Goal: Information Seeking & Learning: Compare options

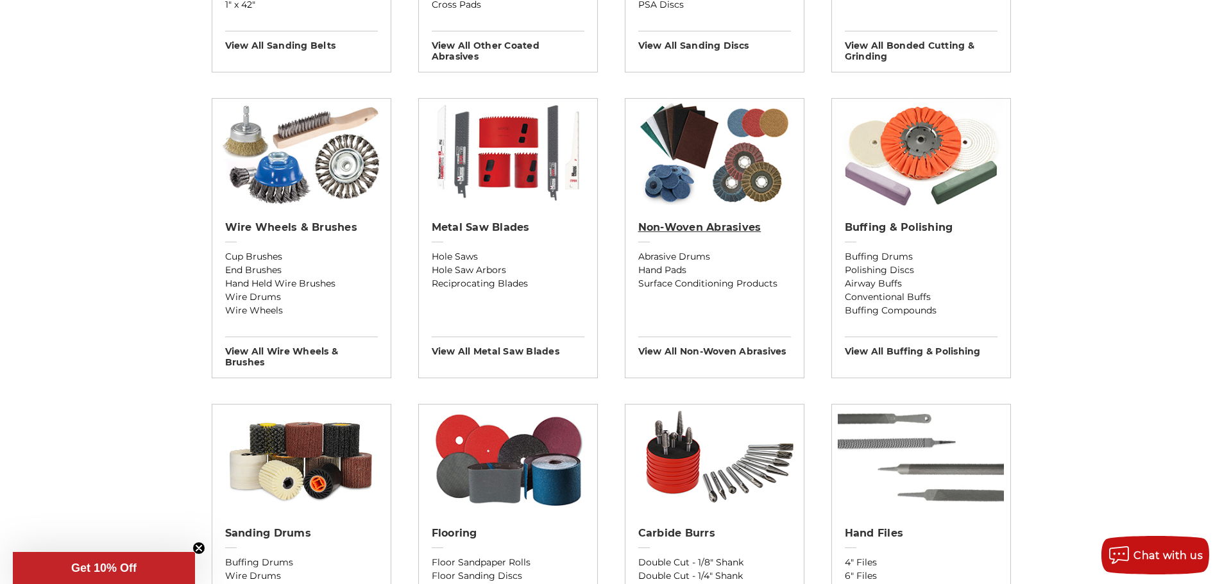
scroll to position [898, 0]
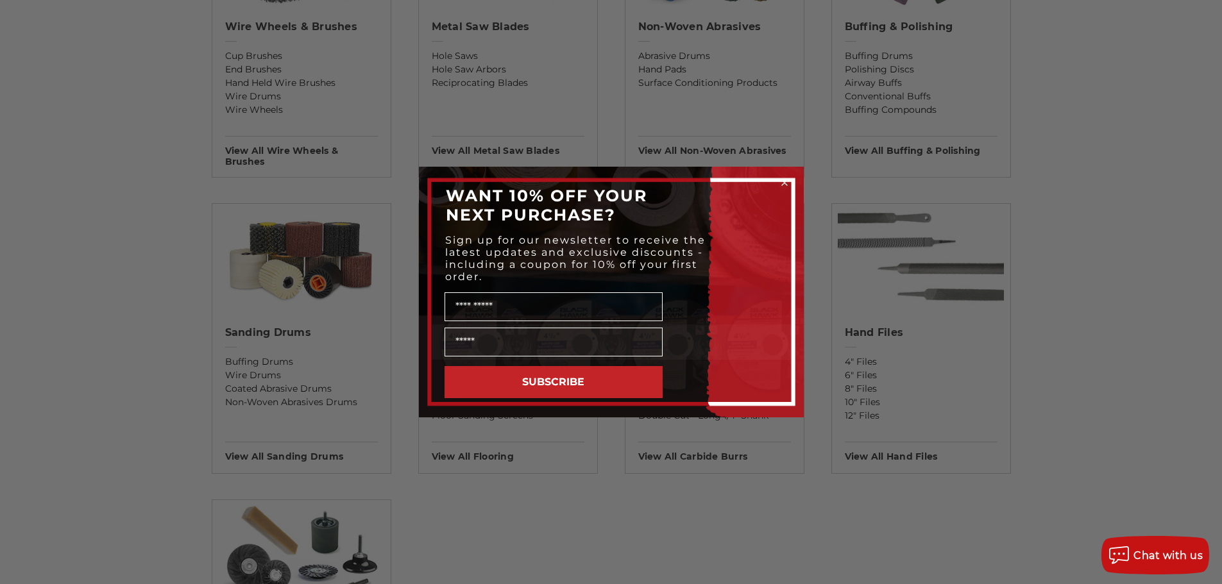
click at [786, 182] on icon "Close dialog" at bounding box center [784, 182] width 13 height 13
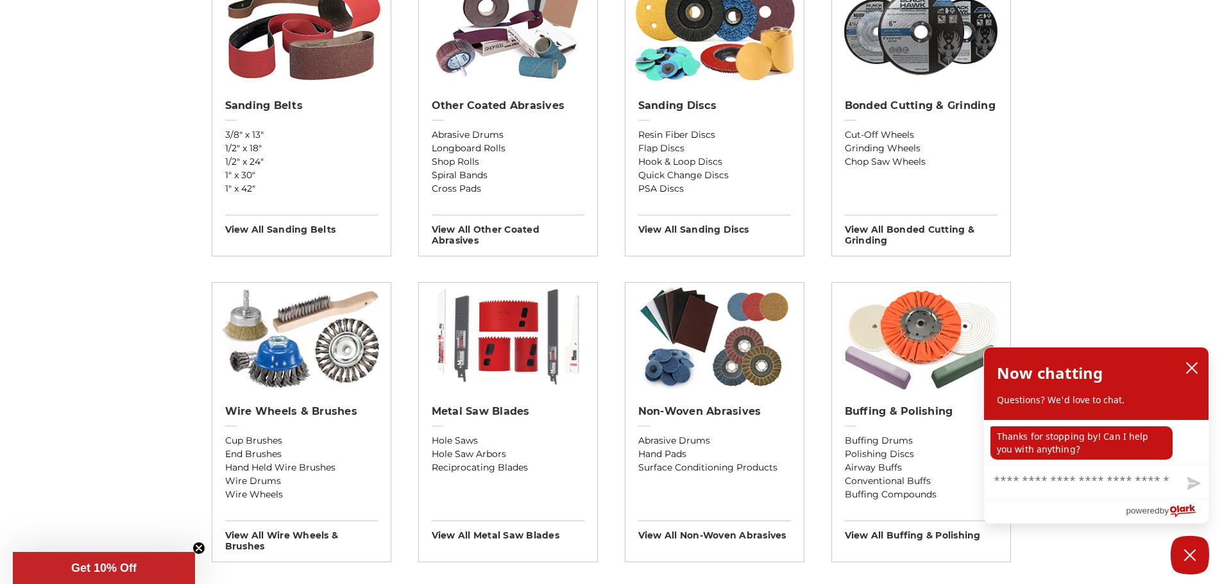
scroll to position [385, 0]
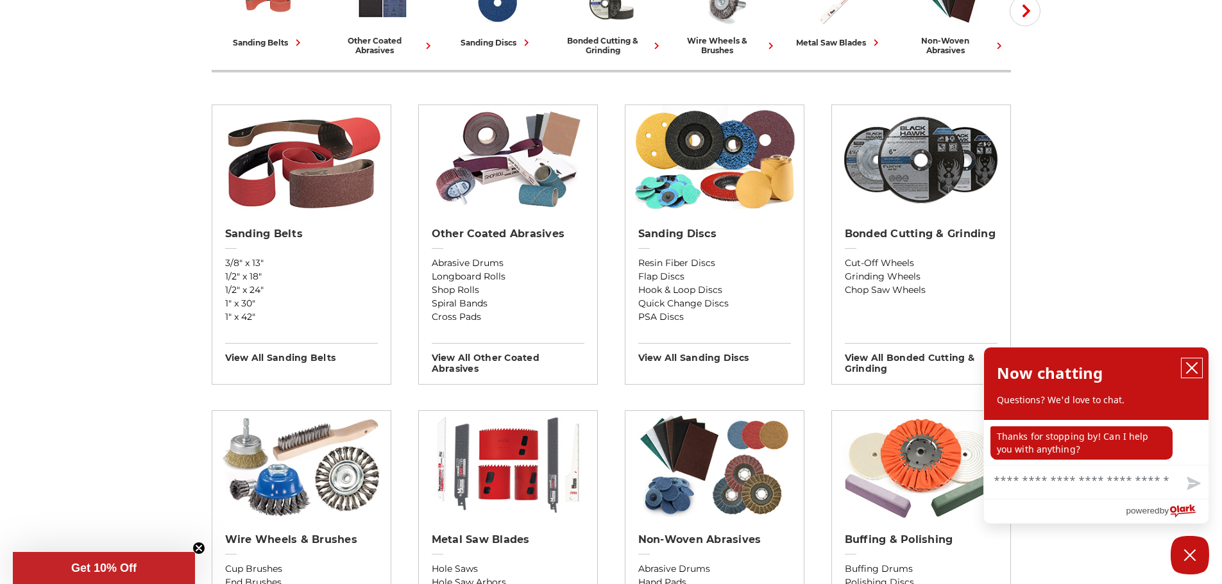
click at [1188, 368] on icon "close chatbox" at bounding box center [1192, 368] width 13 height 13
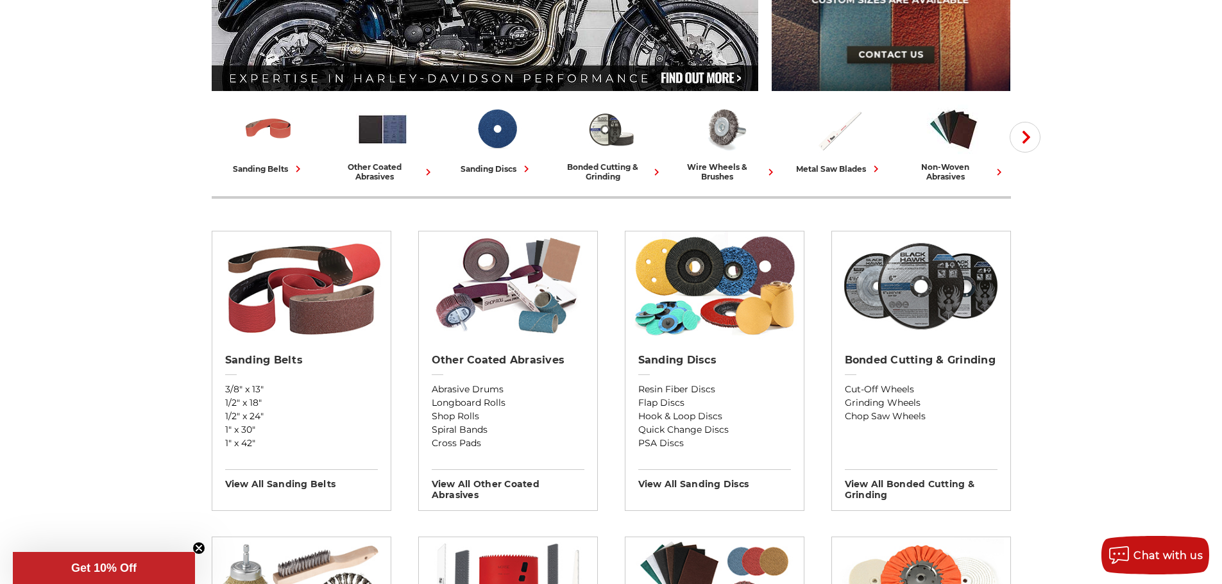
scroll to position [257, 0]
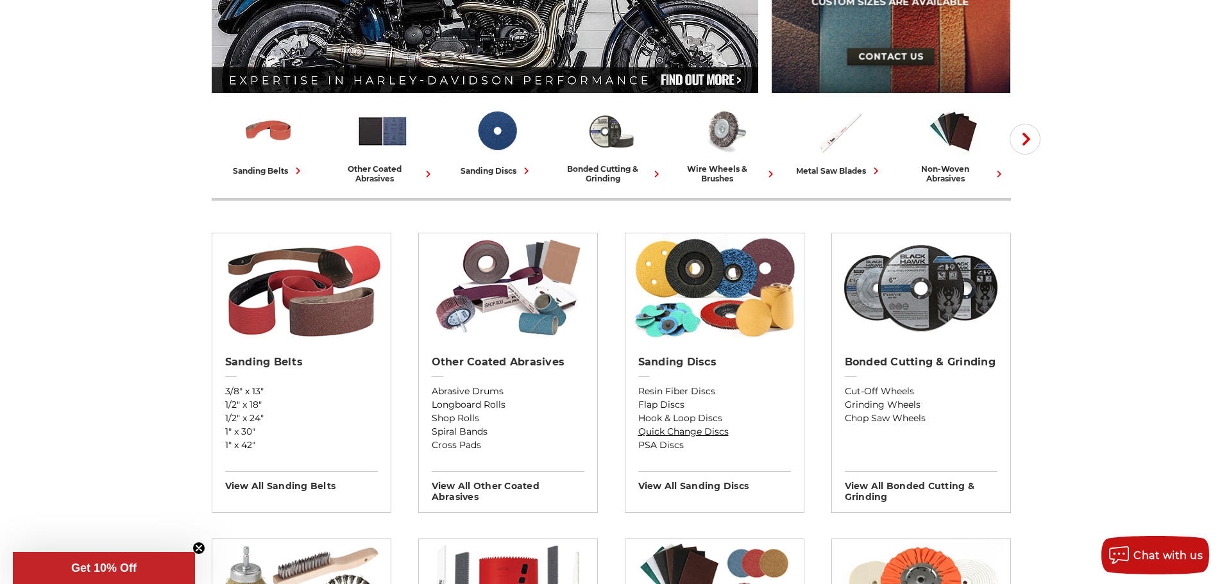
click at [661, 431] on link "Quick Change Discs" at bounding box center [714, 431] width 153 height 13
click at [871, 390] on link "Cut-Off Wheels" at bounding box center [921, 391] width 153 height 13
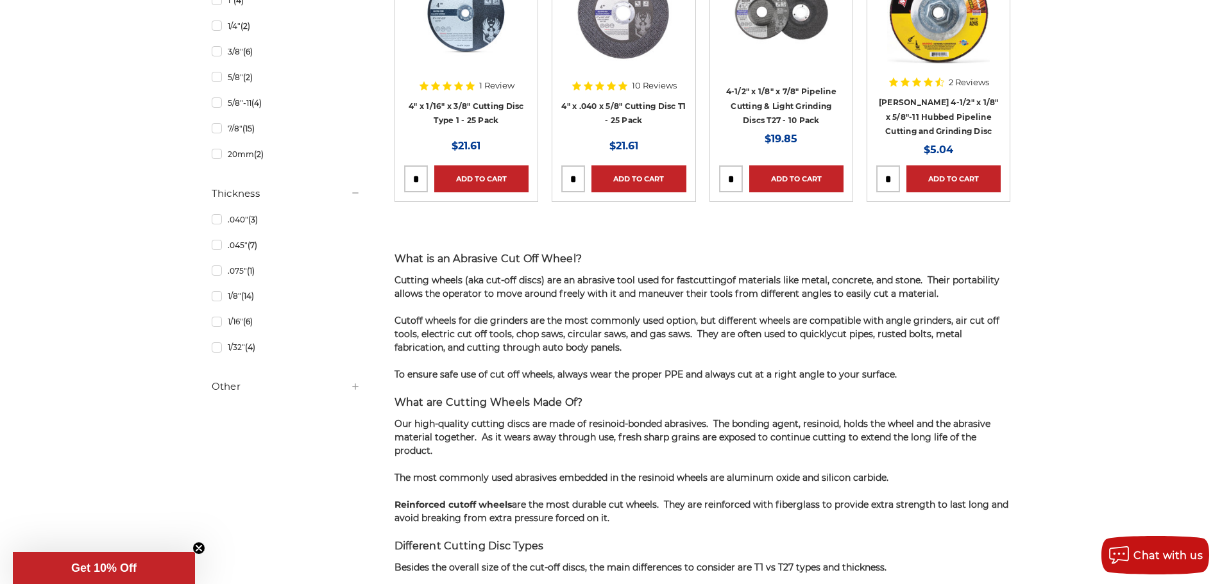
scroll to position [898, 0]
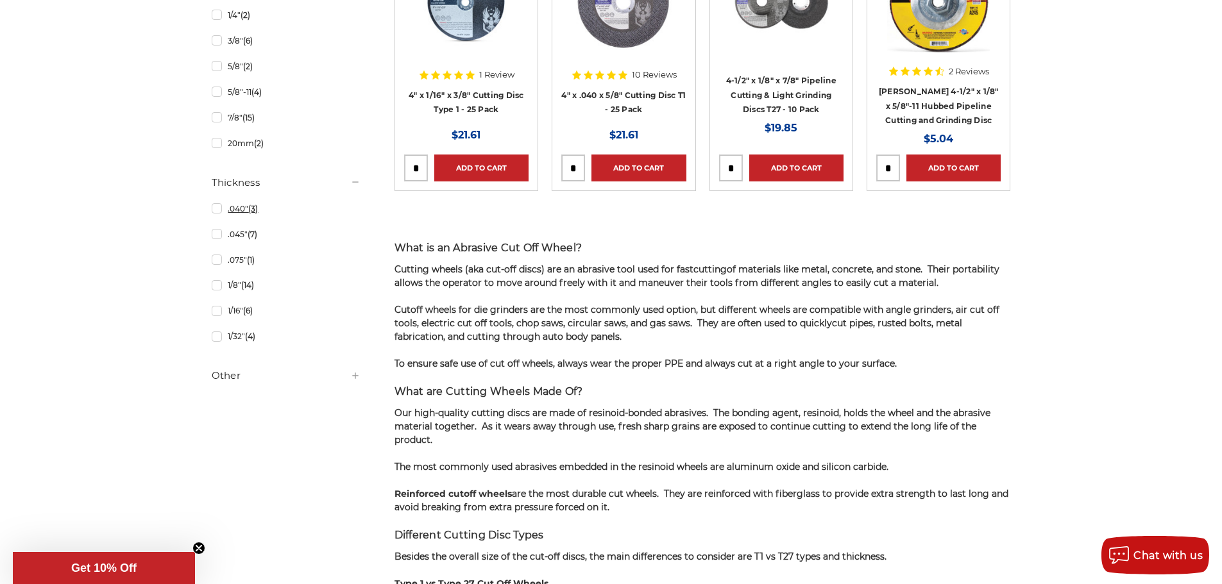
click at [219, 211] on link ".040" (3)" at bounding box center [286, 209] width 149 height 22
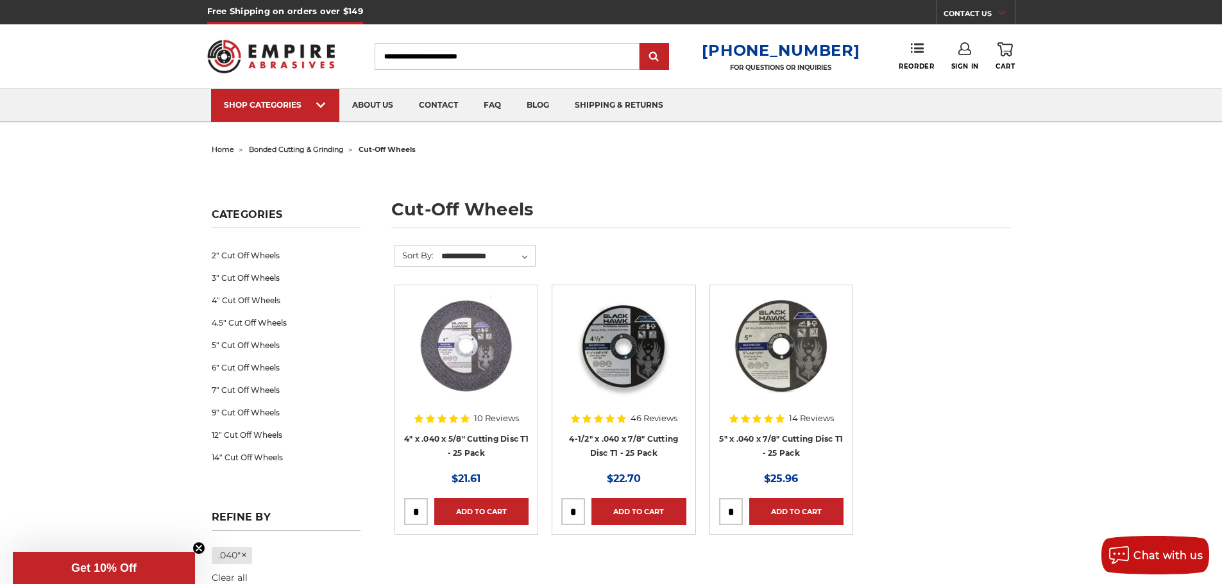
click at [624, 343] on img at bounding box center [623, 345] width 103 height 103
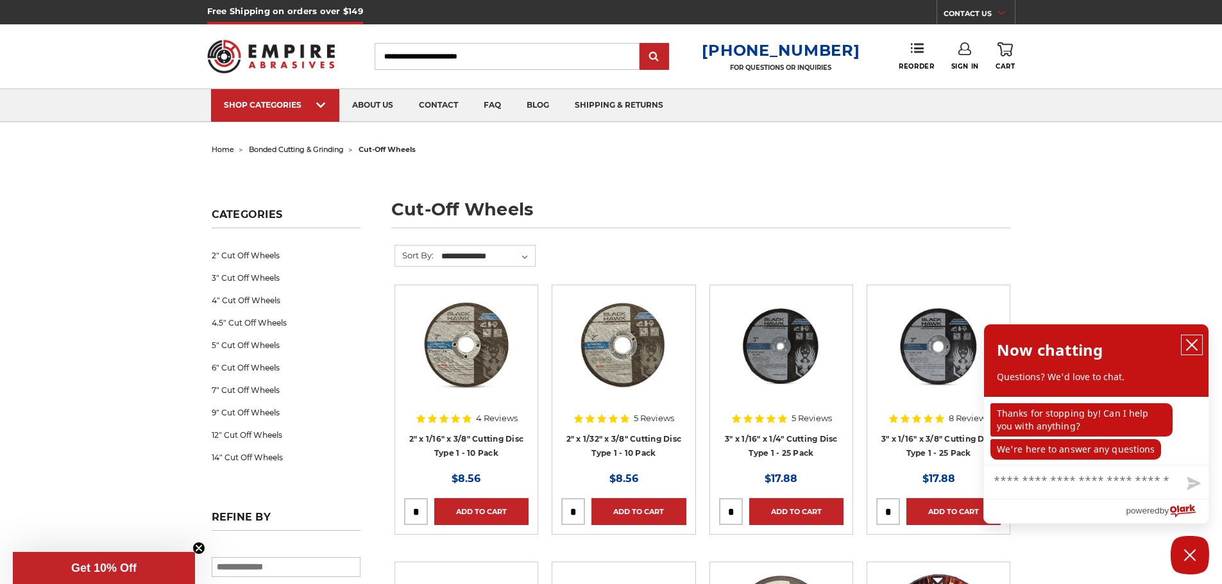
click at [1195, 348] on icon "close chatbox" at bounding box center [1192, 345] width 13 height 13
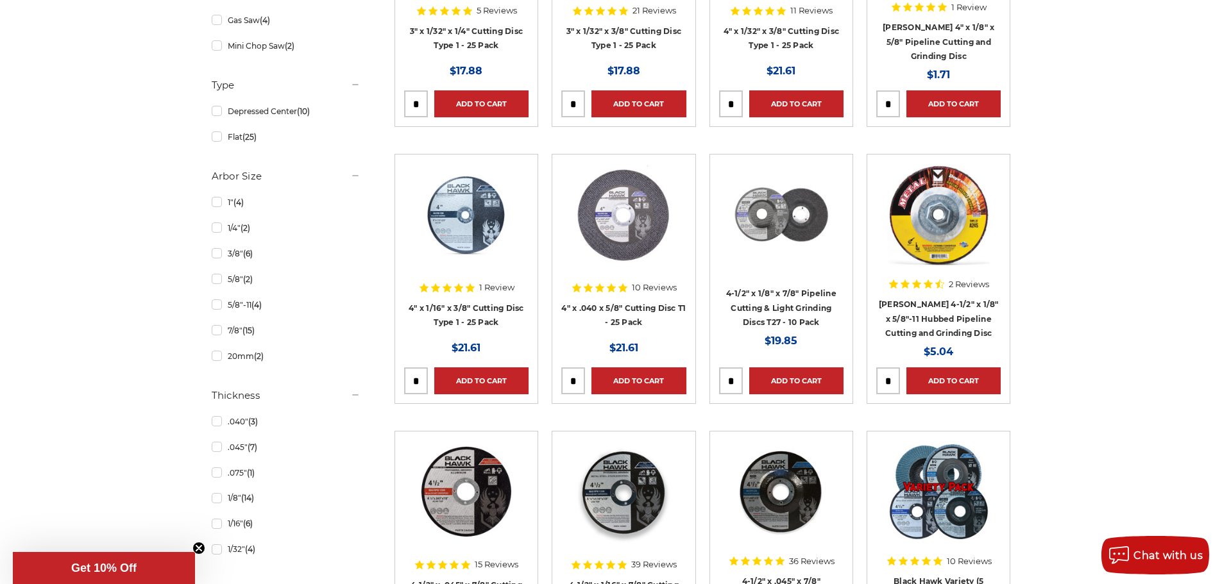
scroll to position [770, 0]
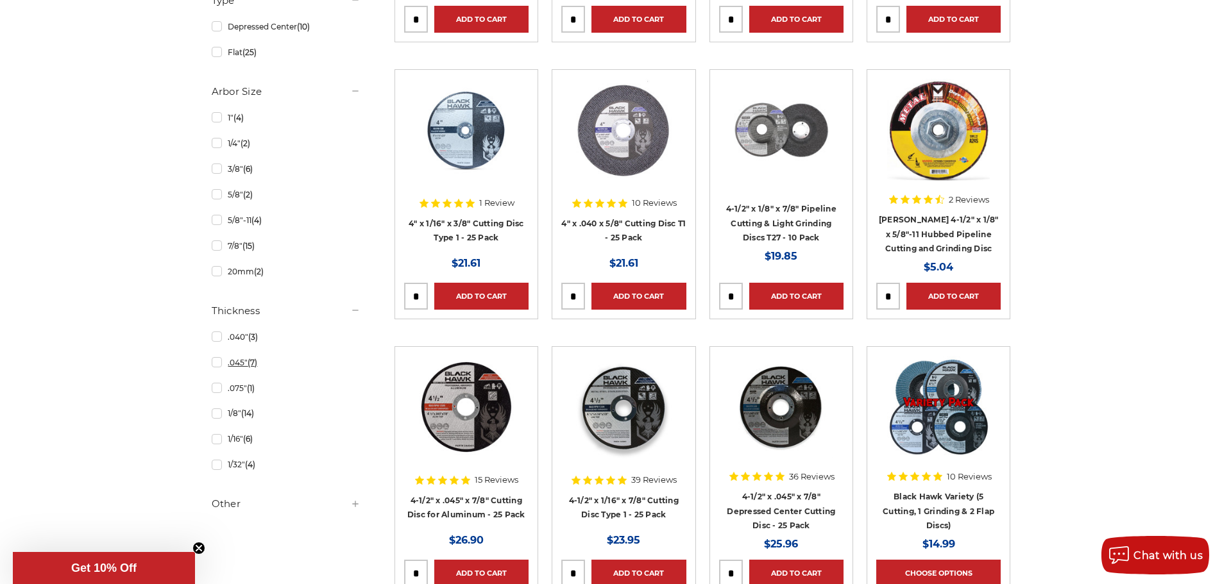
click at [215, 367] on link ".045" (7)" at bounding box center [286, 363] width 149 height 22
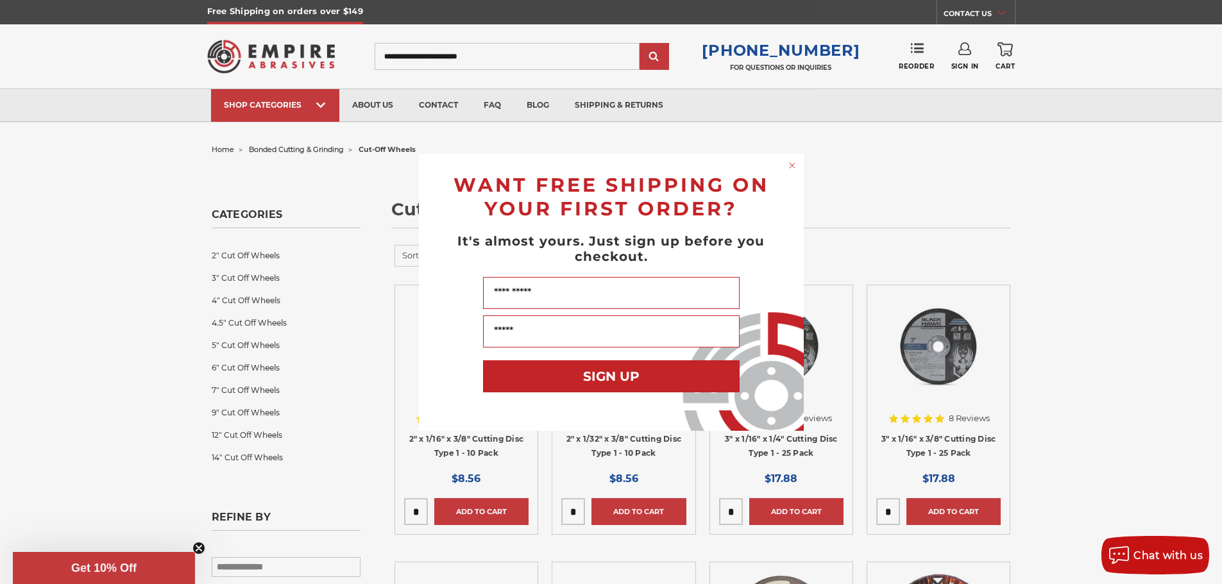
click at [794, 167] on circle "Close dialog" at bounding box center [792, 165] width 12 height 12
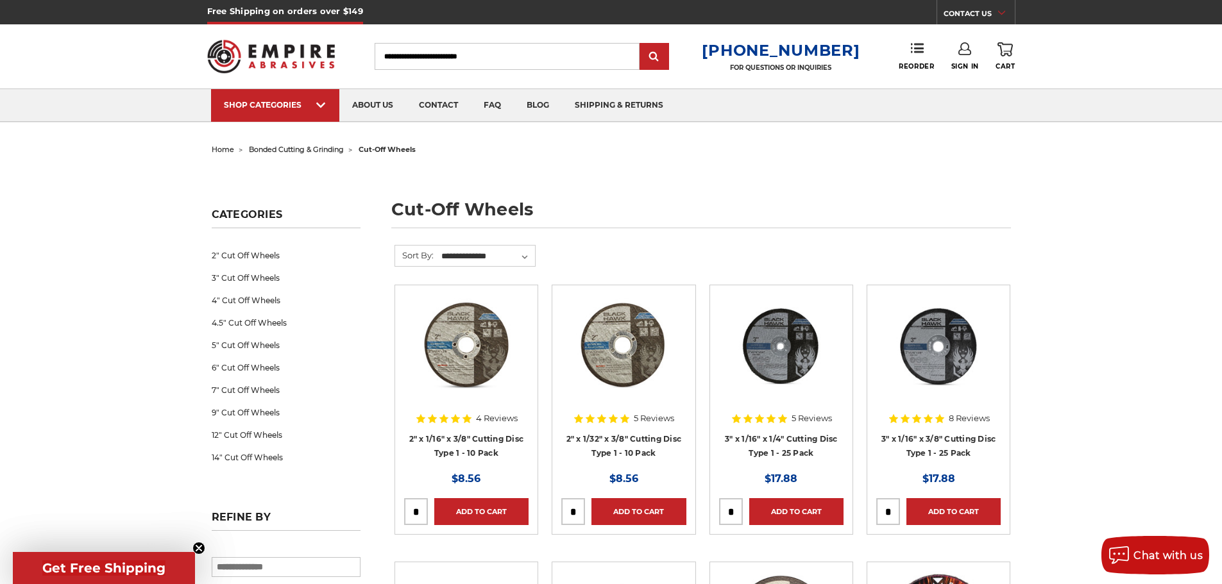
drag, startPoint x: 437, startPoint y: 311, endPoint x: 412, endPoint y: 311, distance: 25.0
drag, startPoint x: 407, startPoint y: 311, endPoint x: 378, endPoint y: 250, distance: 68.3
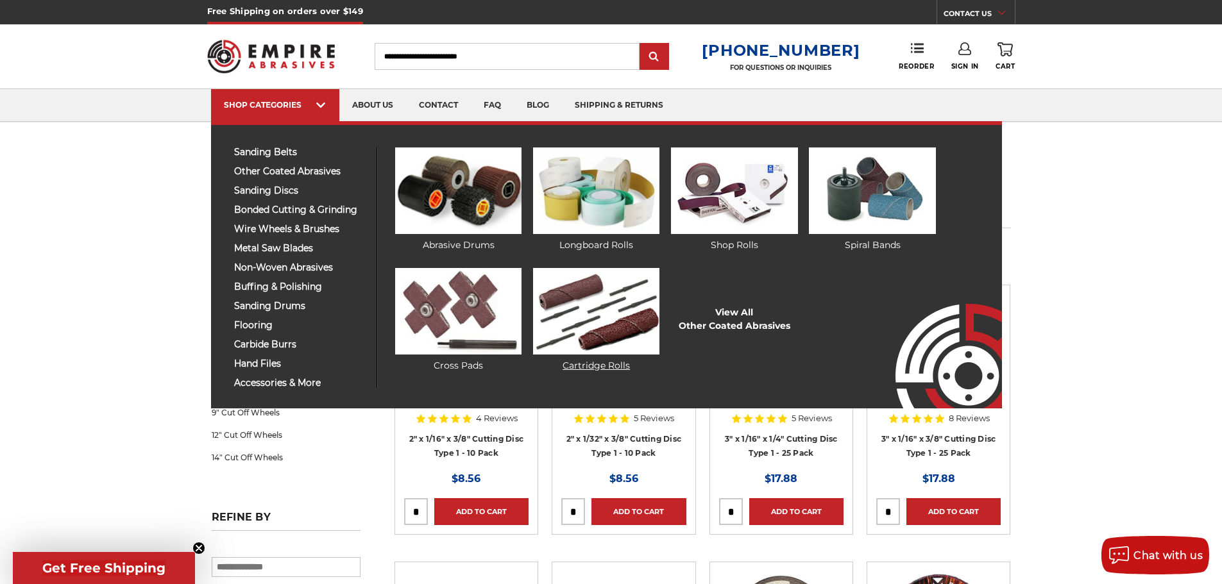
click at [586, 312] on img at bounding box center [596, 311] width 126 height 87
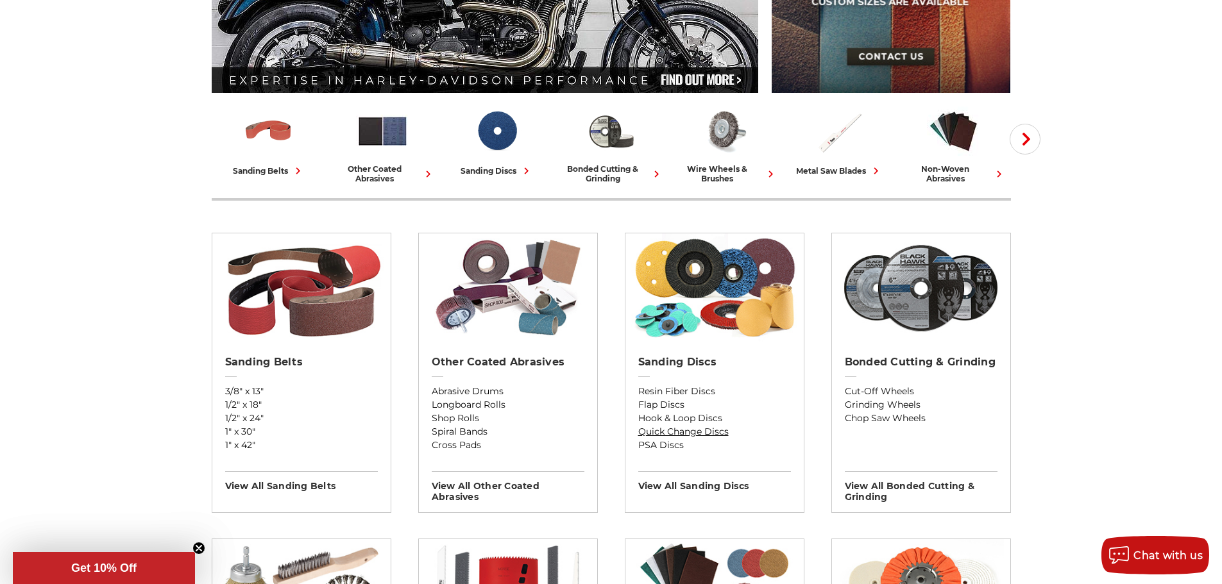
click at [667, 433] on link "Quick Change Discs" at bounding box center [714, 431] width 153 height 13
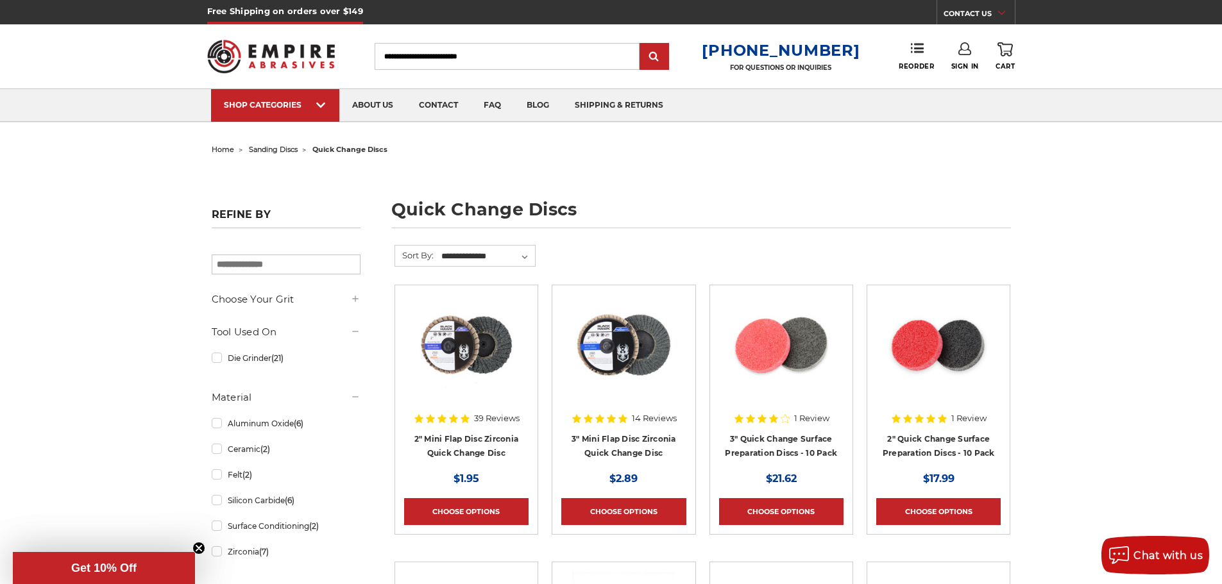
click at [788, 361] on img at bounding box center [781, 345] width 103 height 103
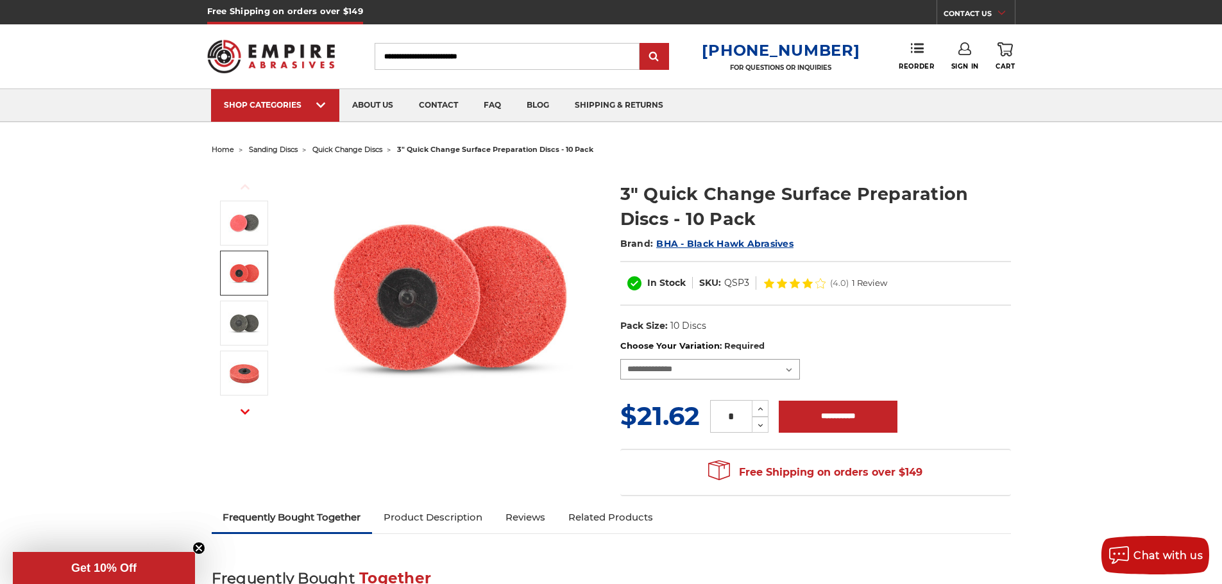
click at [751, 369] on select "**********" at bounding box center [710, 369] width 180 height 21
select select "****"
click at [620, 359] on select "**********" at bounding box center [710, 369] width 180 height 21
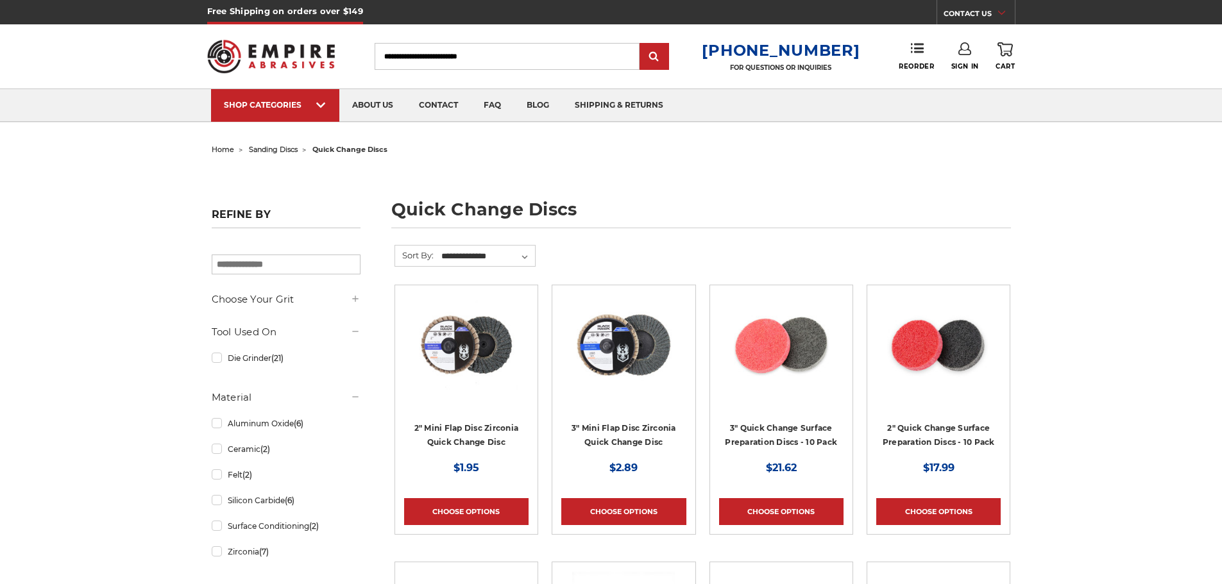
click at [942, 350] on img at bounding box center [938, 345] width 103 height 103
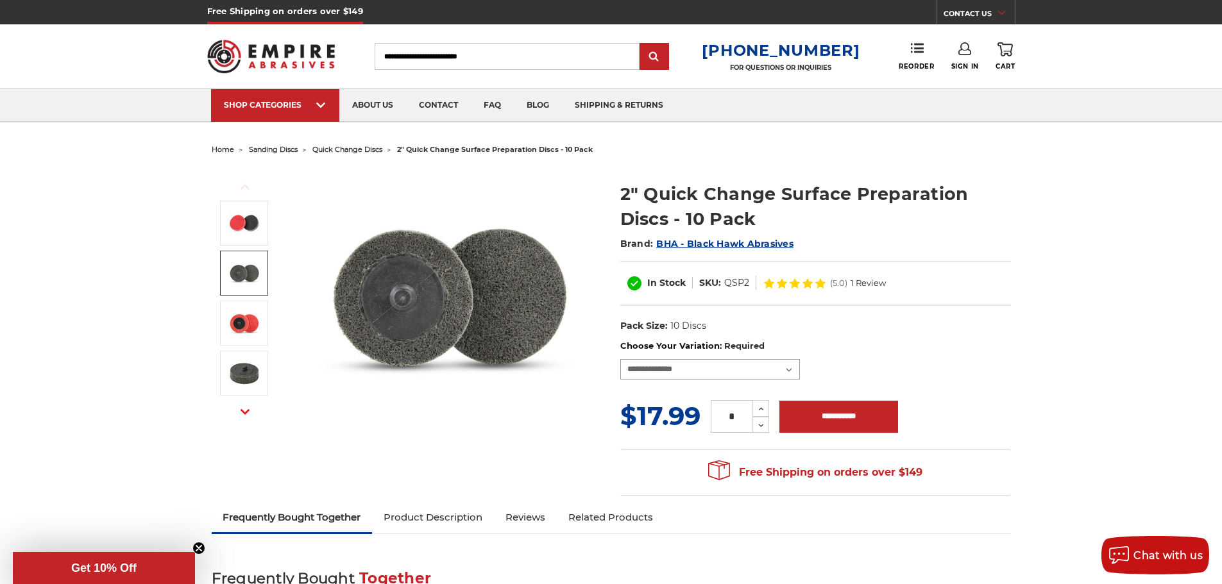
click at [711, 368] on select "**********" at bounding box center [710, 369] width 180 height 21
select select "****"
click at [620, 359] on select "**********" at bounding box center [710, 369] width 180 height 21
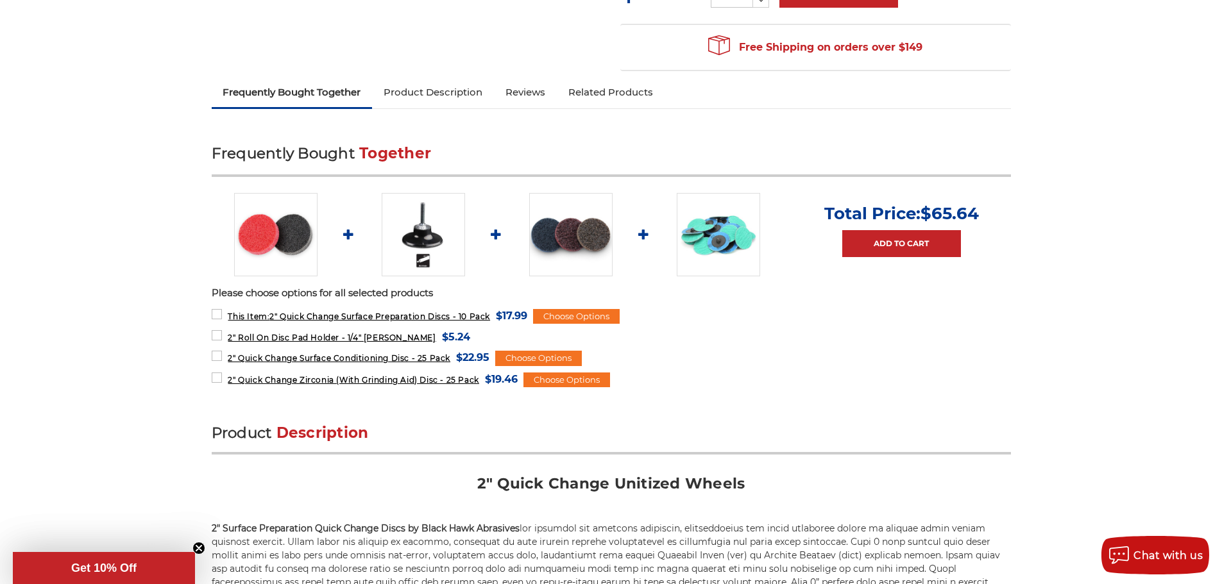
scroll to position [449, 0]
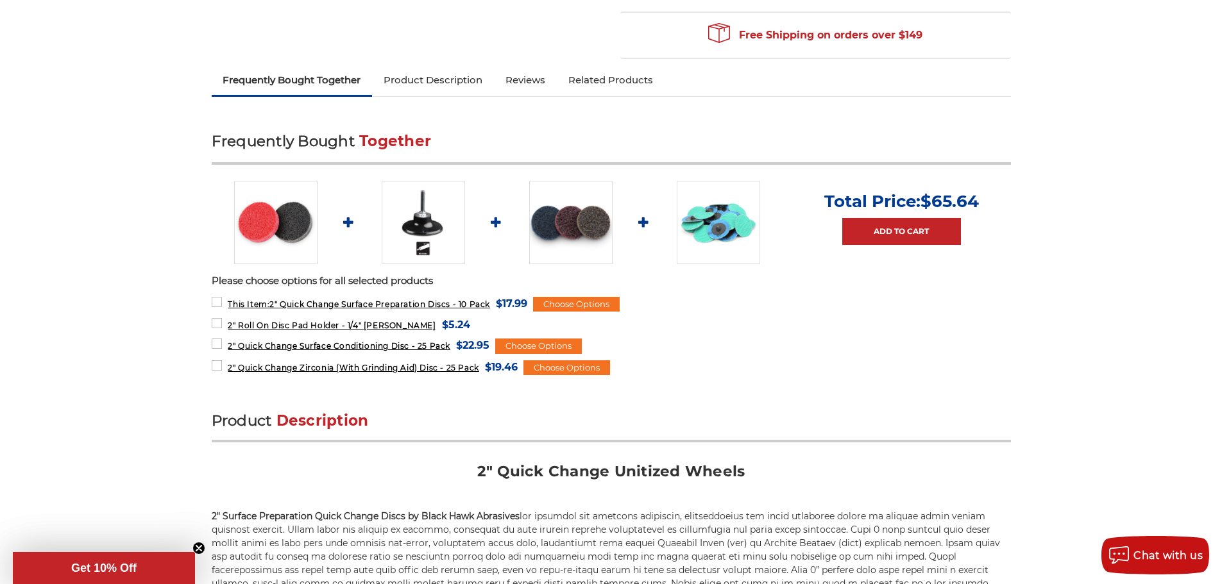
click at [569, 230] on img at bounding box center [570, 222] width 83 height 83
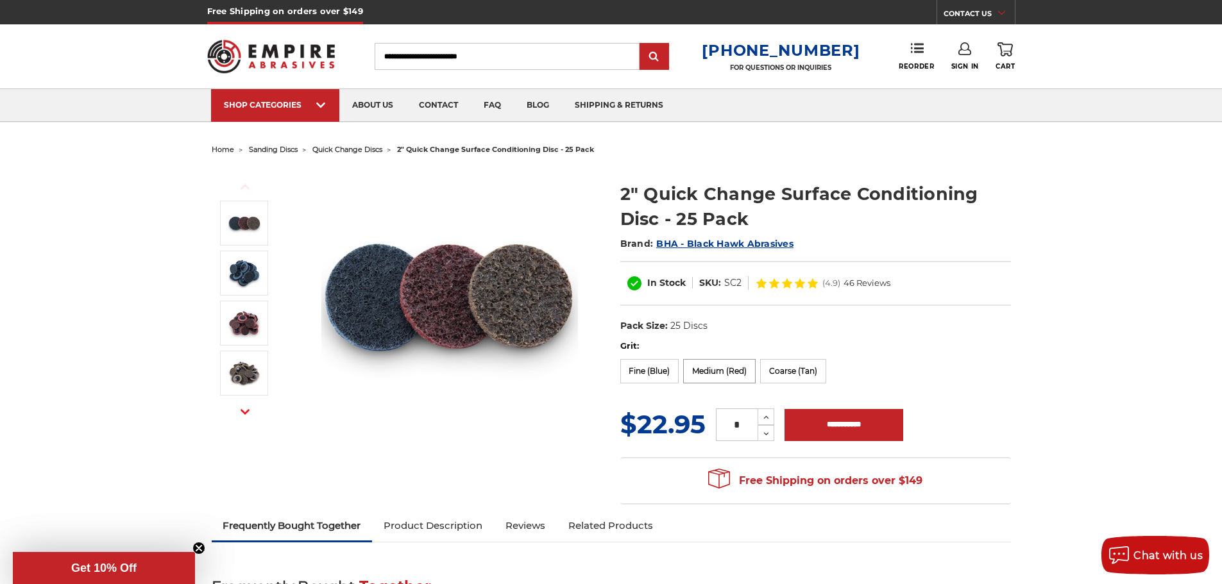
click at [715, 369] on label "Medium (Red)" at bounding box center [719, 371] width 72 height 24
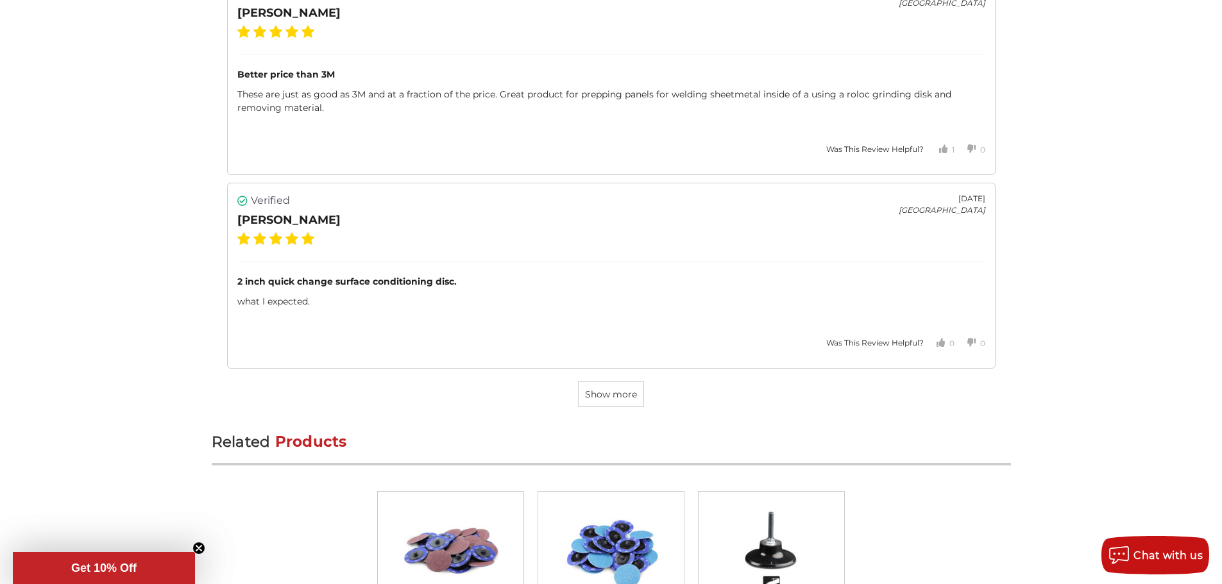
scroll to position [3528, 0]
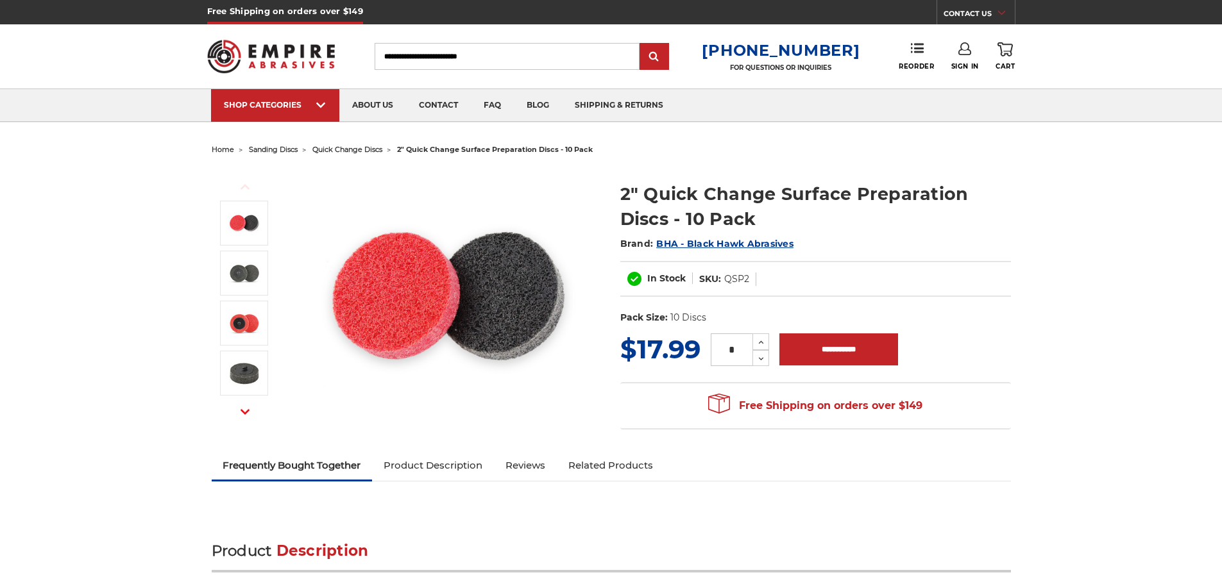
select select "****"
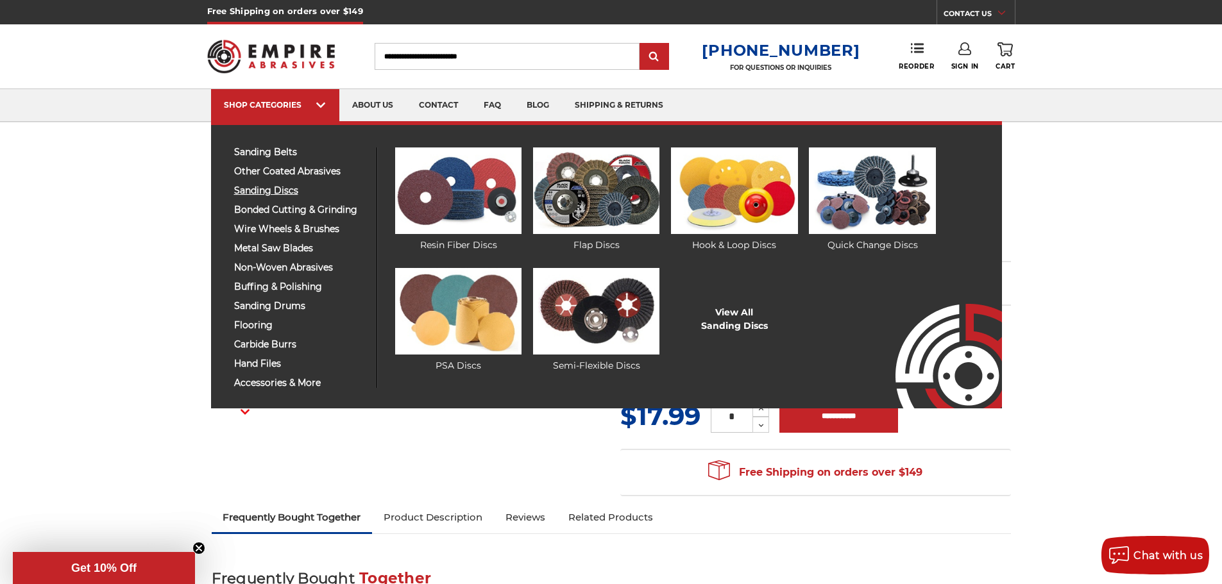
click at [266, 193] on span "sanding discs" at bounding box center [300, 191] width 133 height 10
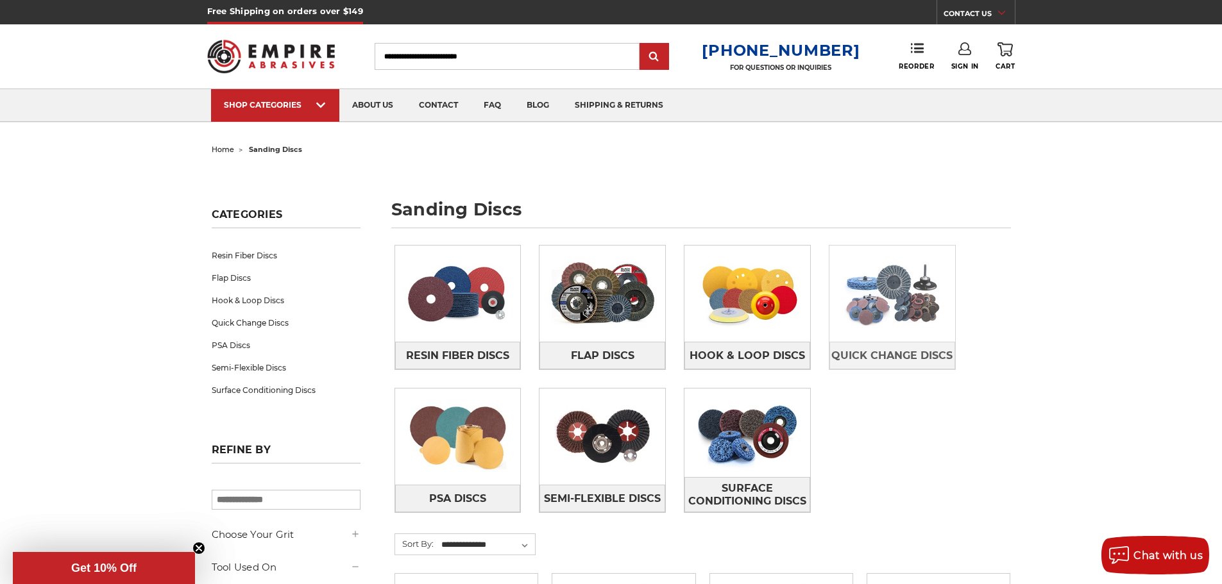
click at [887, 289] on img at bounding box center [892, 294] width 126 height 89
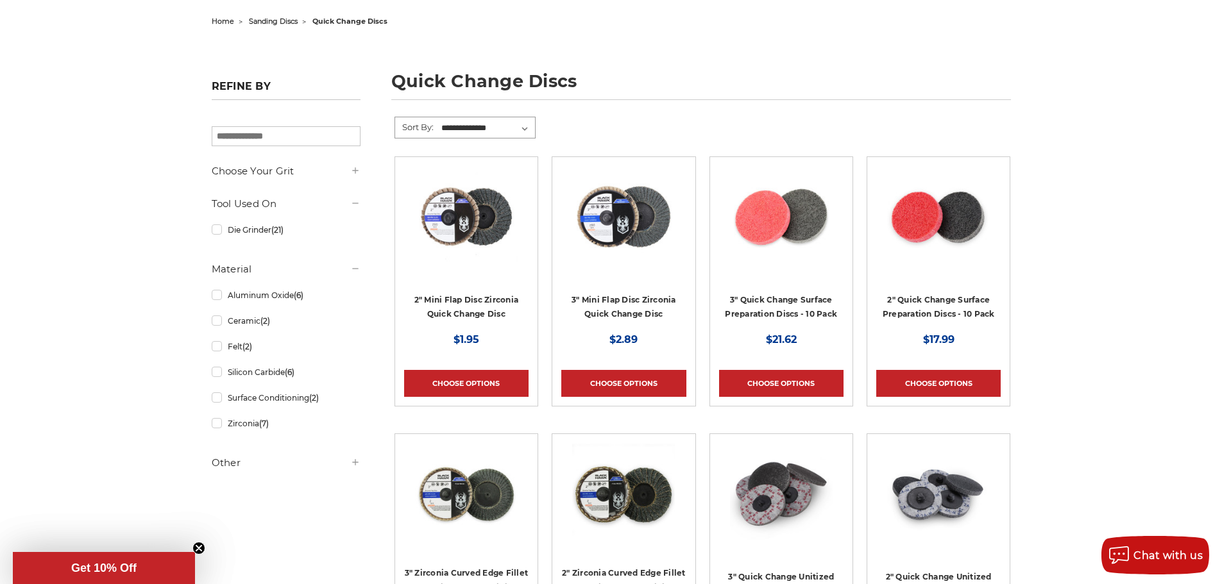
click at [521, 135] on select "**********" at bounding box center [487, 128] width 96 height 19
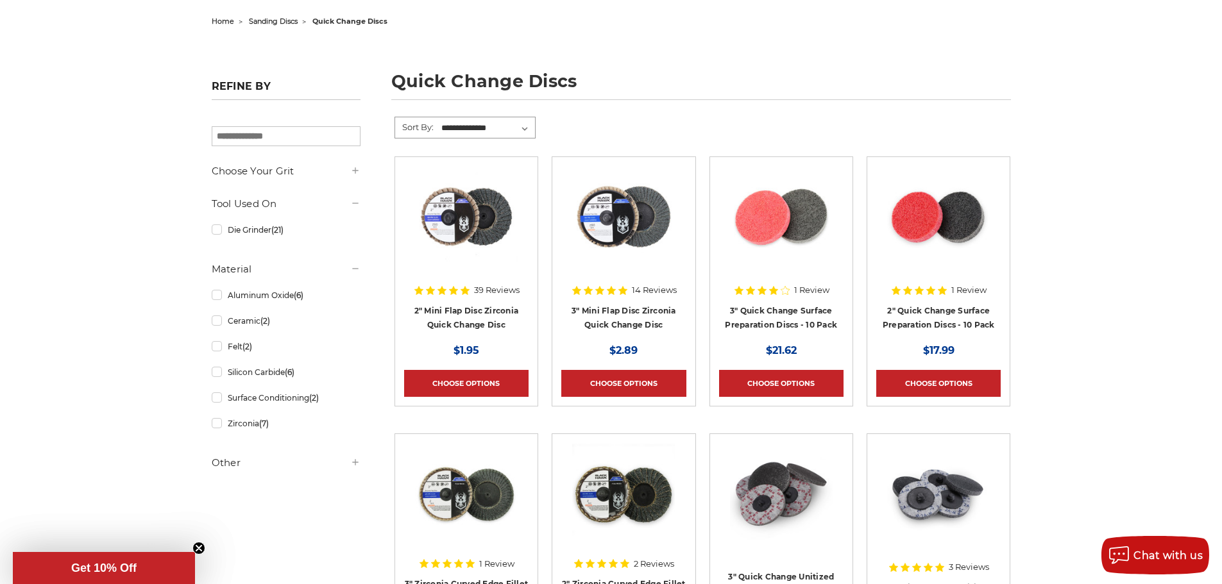
select select "********"
click at [439, 119] on select "**********" at bounding box center [487, 128] width 96 height 19
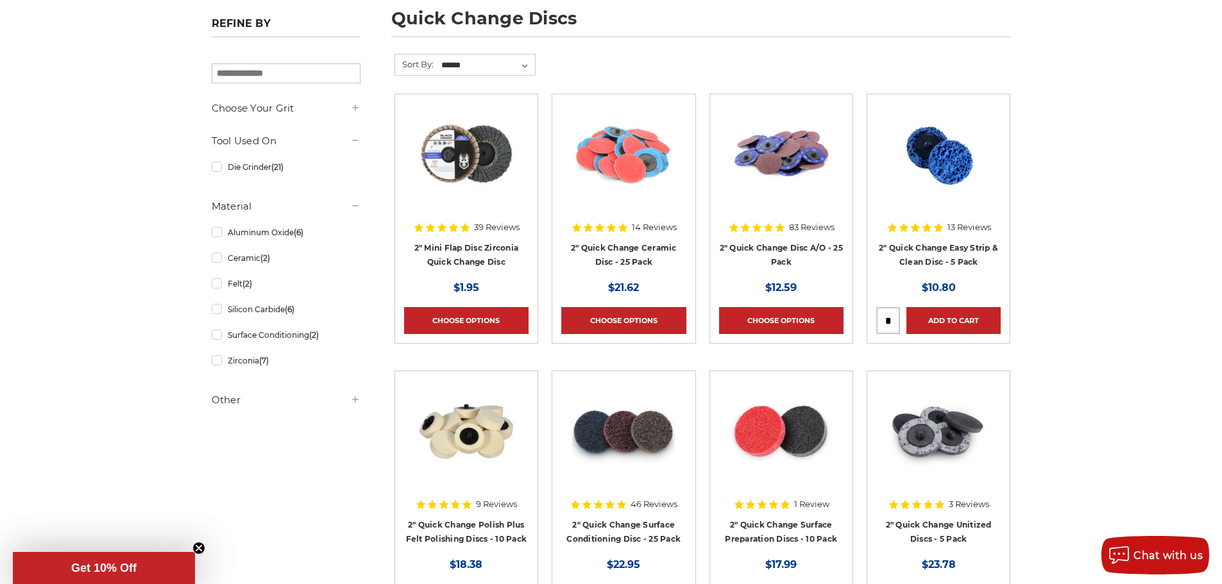
scroll to position [257, 0]
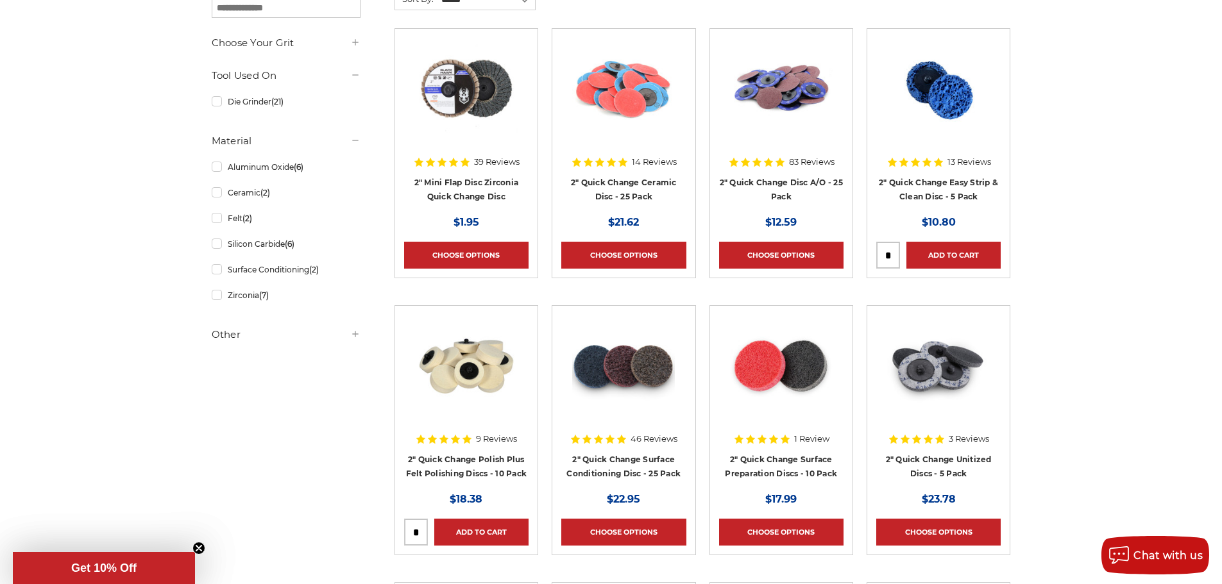
drag, startPoint x: 1081, startPoint y: 180, endPoint x: 1084, endPoint y: 119, distance: 61.0
click at [946, 95] on img at bounding box center [939, 89] width 105 height 103
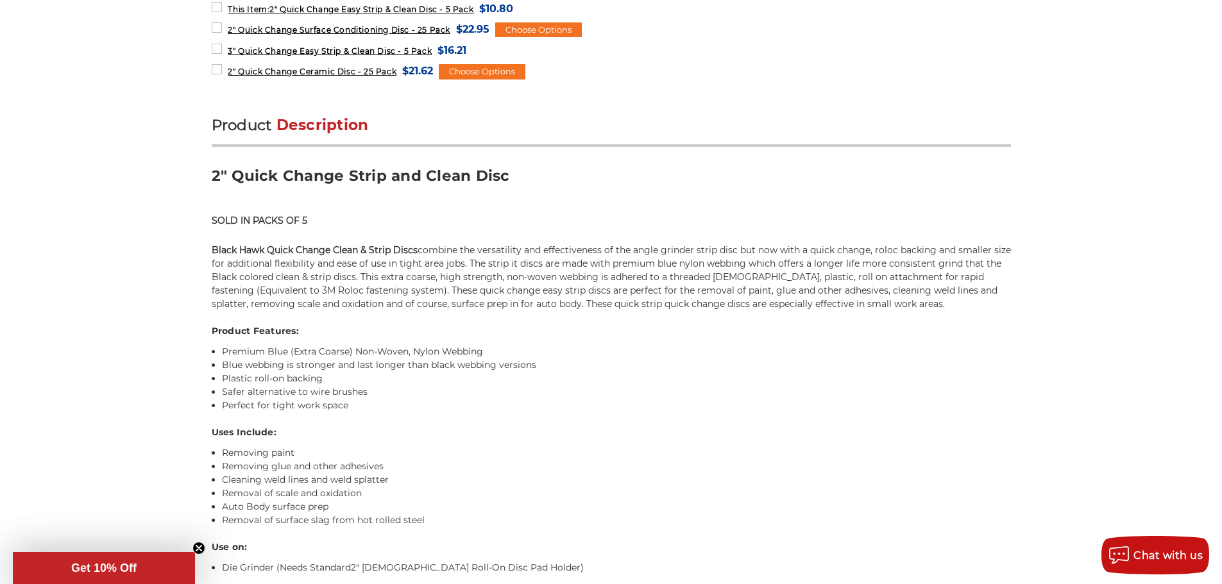
scroll to position [715, 0]
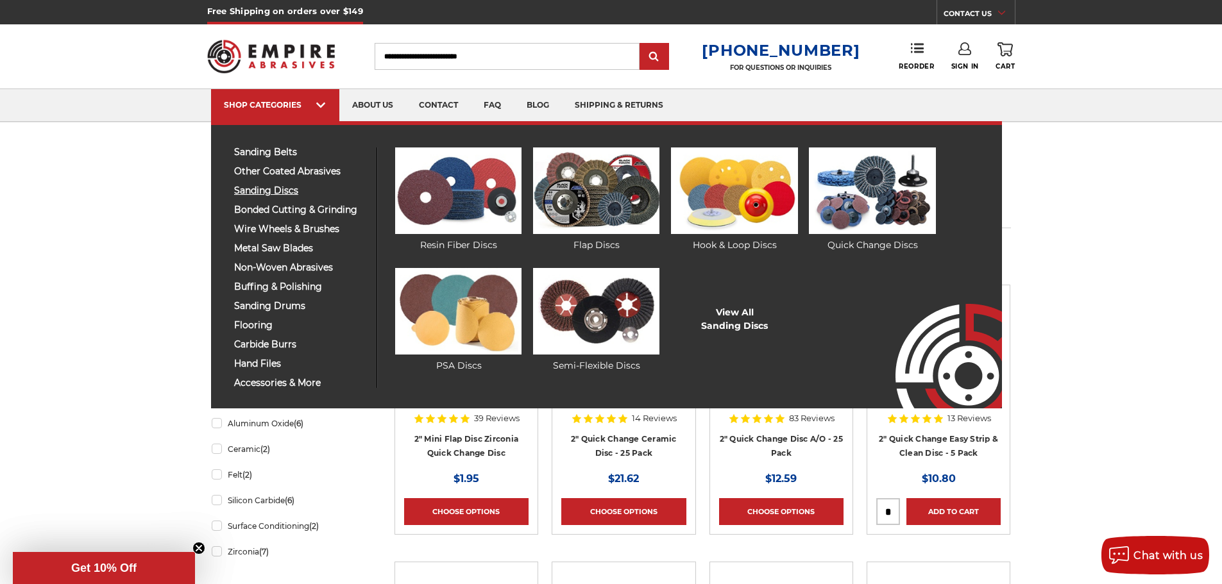
click at [263, 192] on span "sanding discs" at bounding box center [300, 191] width 133 height 10
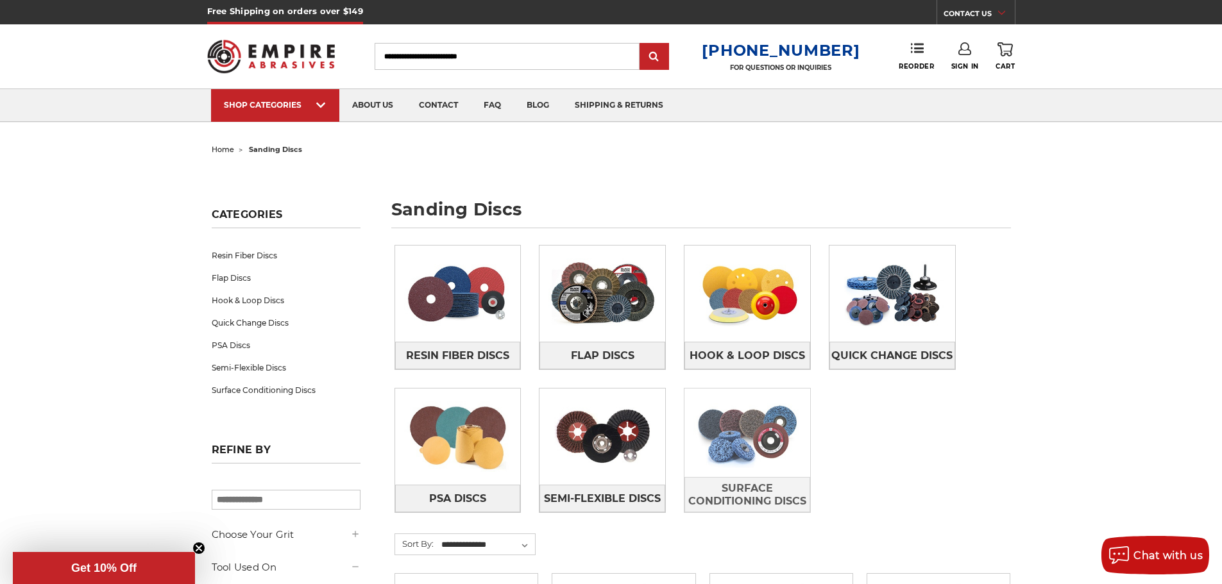
click at [738, 439] on img at bounding box center [748, 433] width 126 height 89
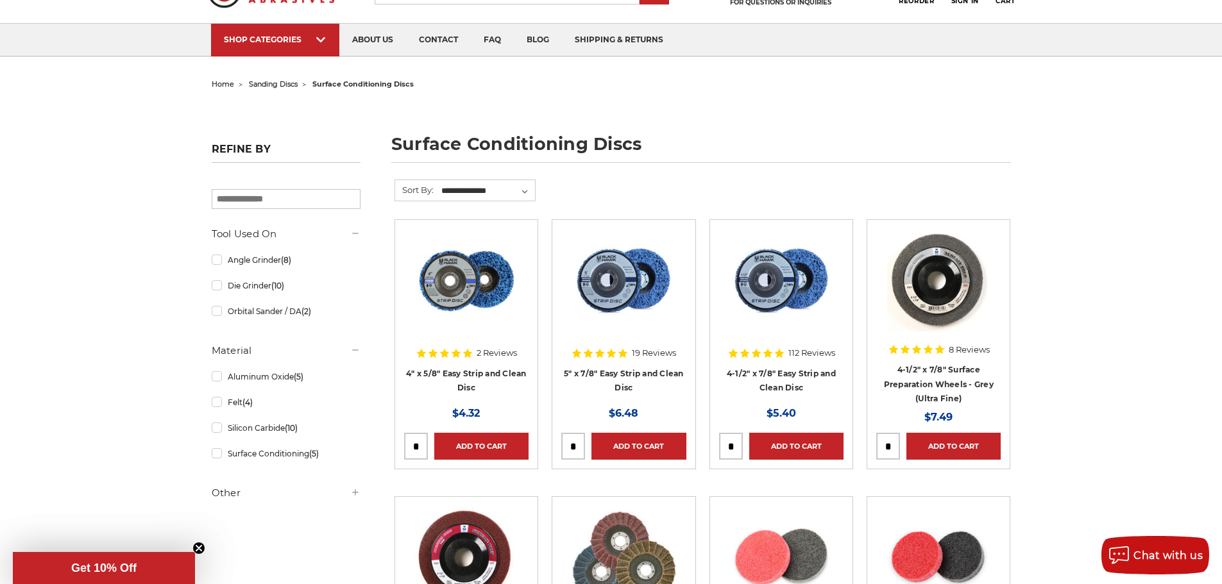
scroll to position [64, 0]
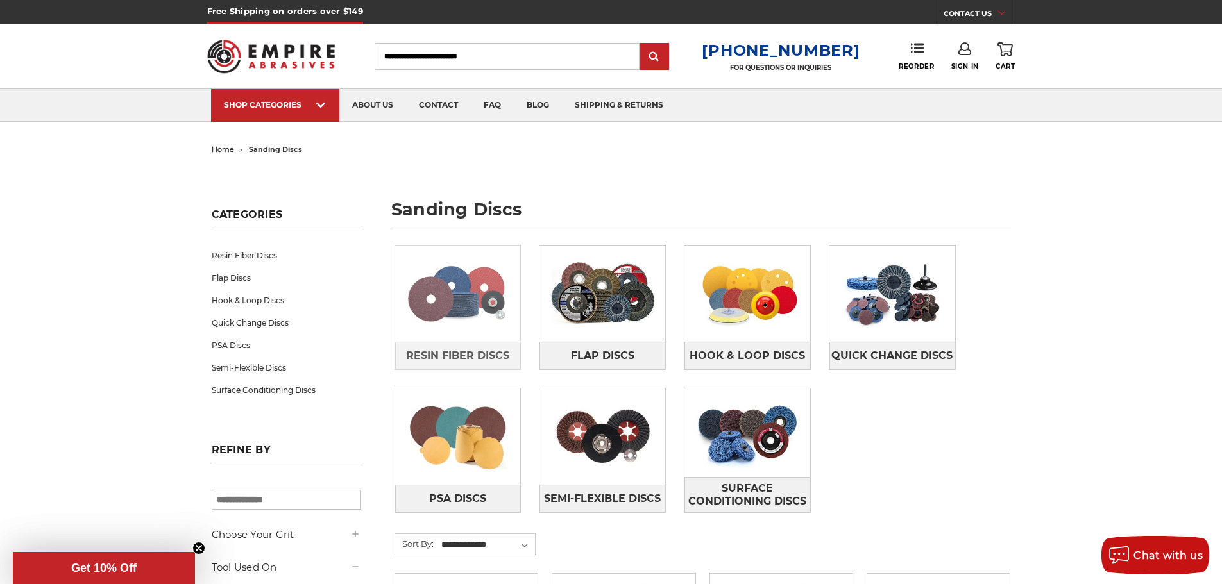
scroll to position [64, 0]
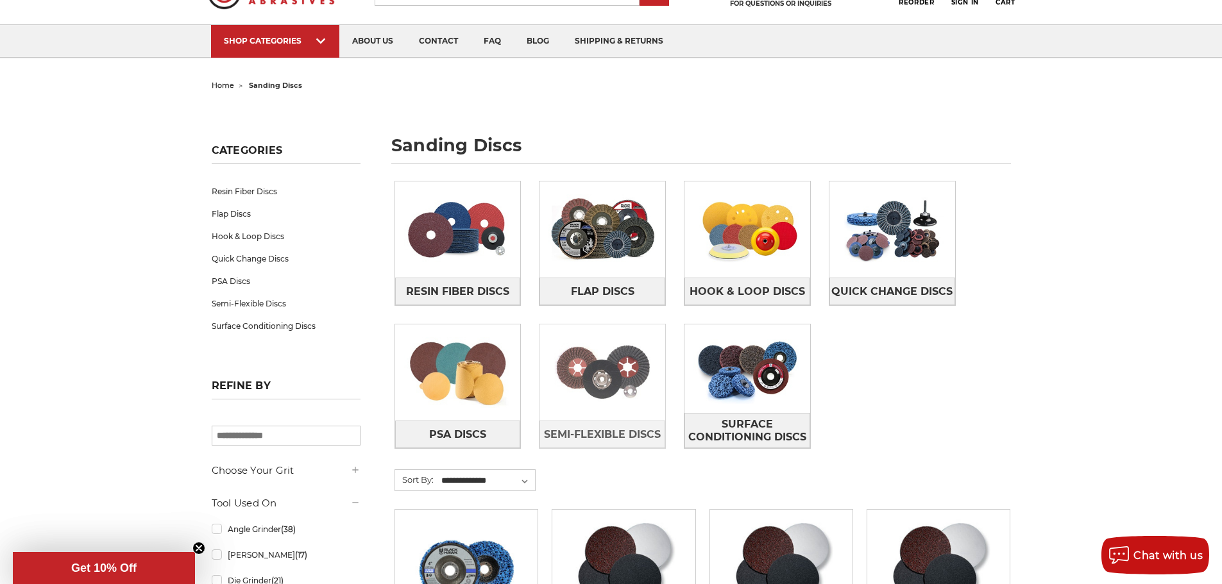
click at [580, 367] on img at bounding box center [603, 372] width 126 height 89
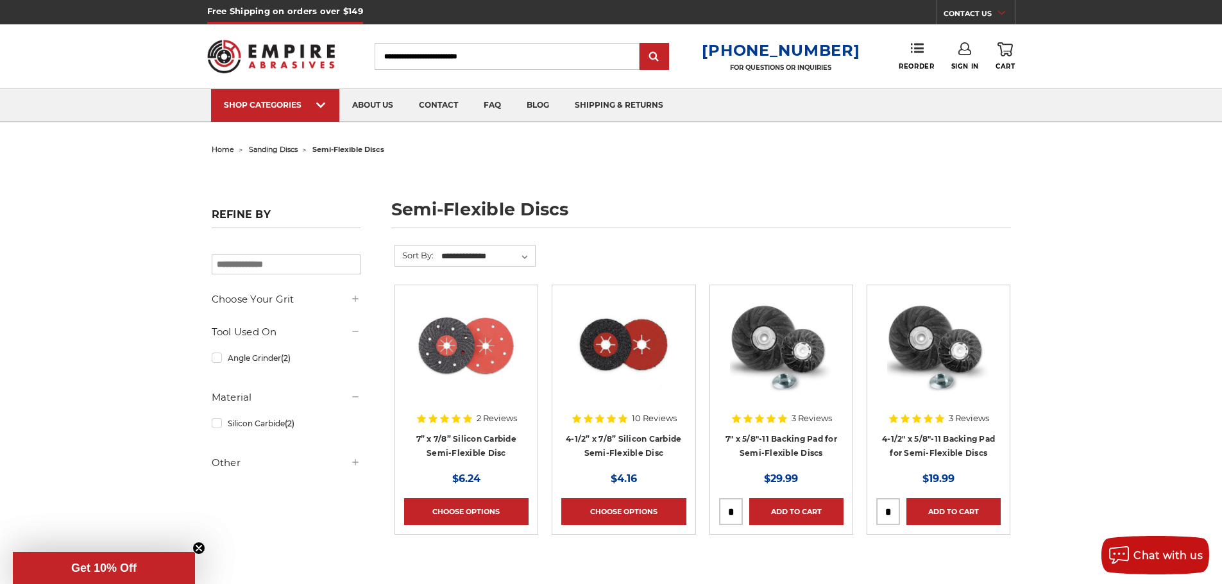
click at [621, 346] on img at bounding box center [623, 345] width 103 height 103
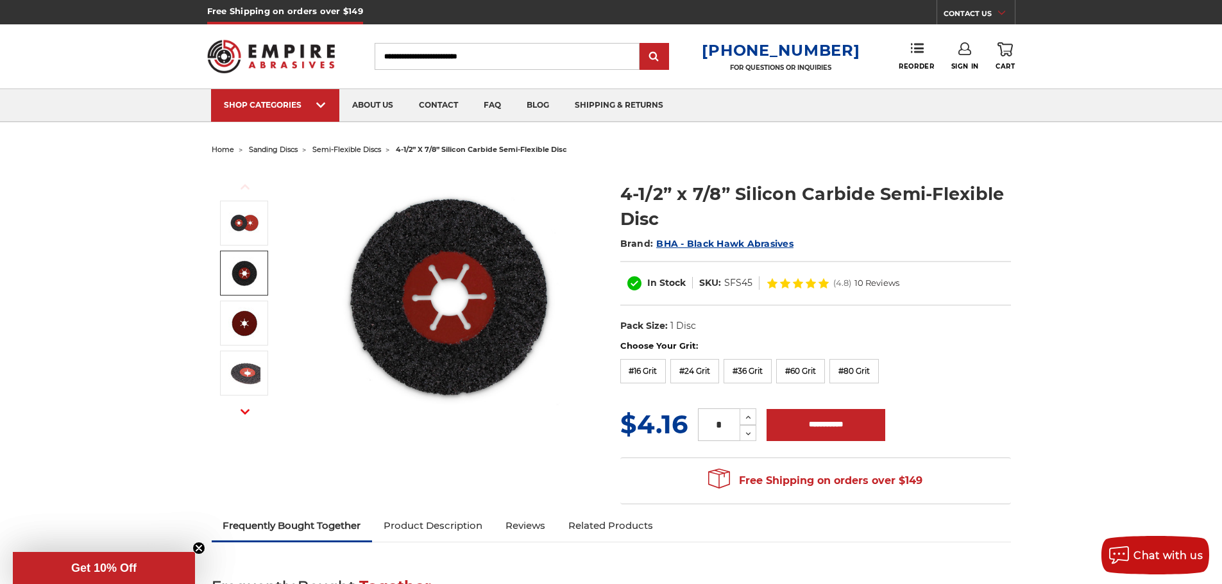
click at [250, 276] on img at bounding box center [244, 273] width 32 height 32
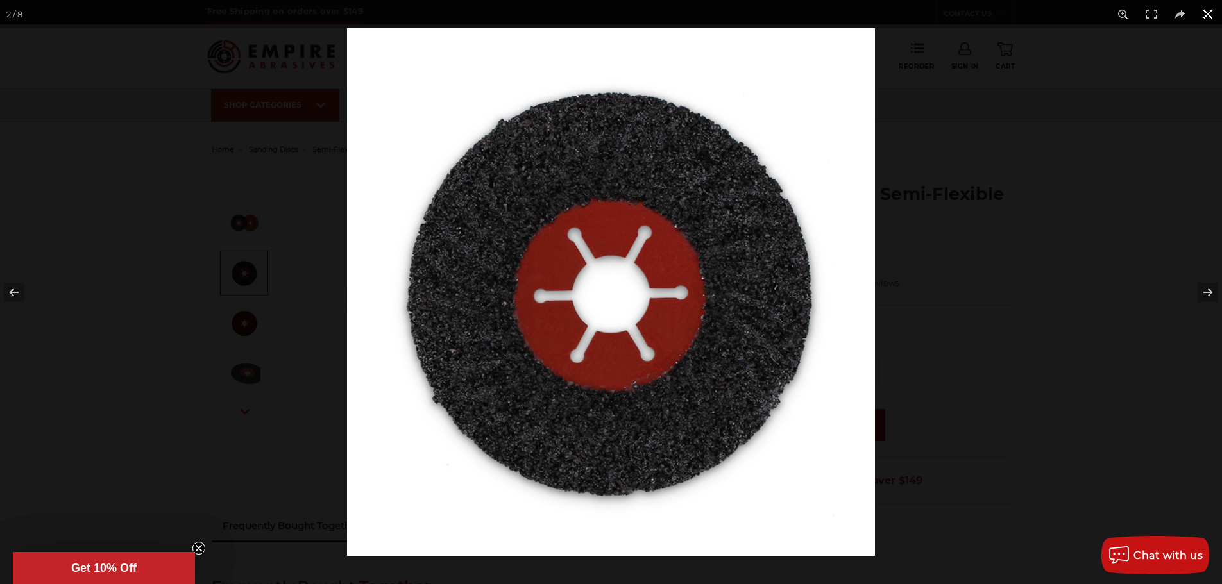
click at [1208, 13] on button at bounding box center [1208, 14] width 28 height 28
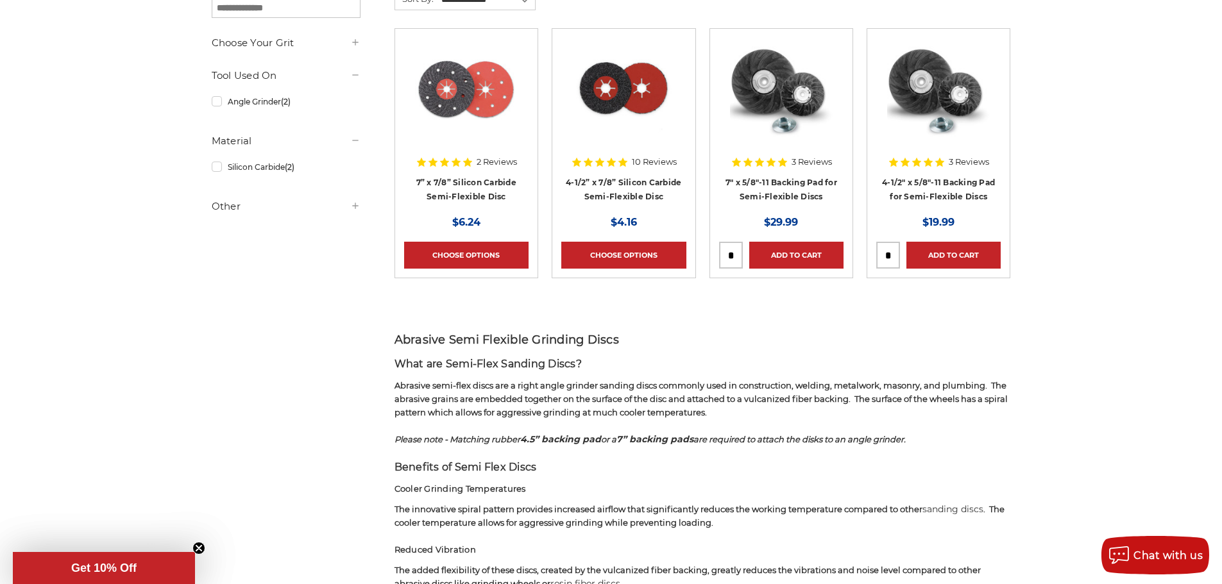
click at [463, 71] on img at bounding box center [466, 89] width 103 height 103
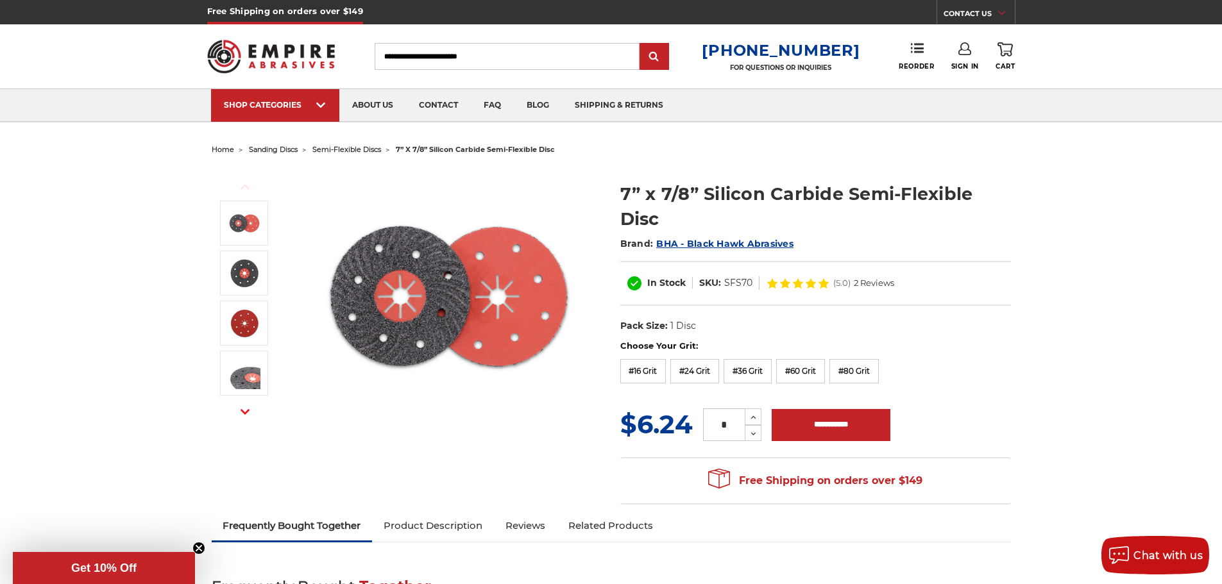
click at [433, 269] on img at bounding box center [449, 296] width 257 height 257
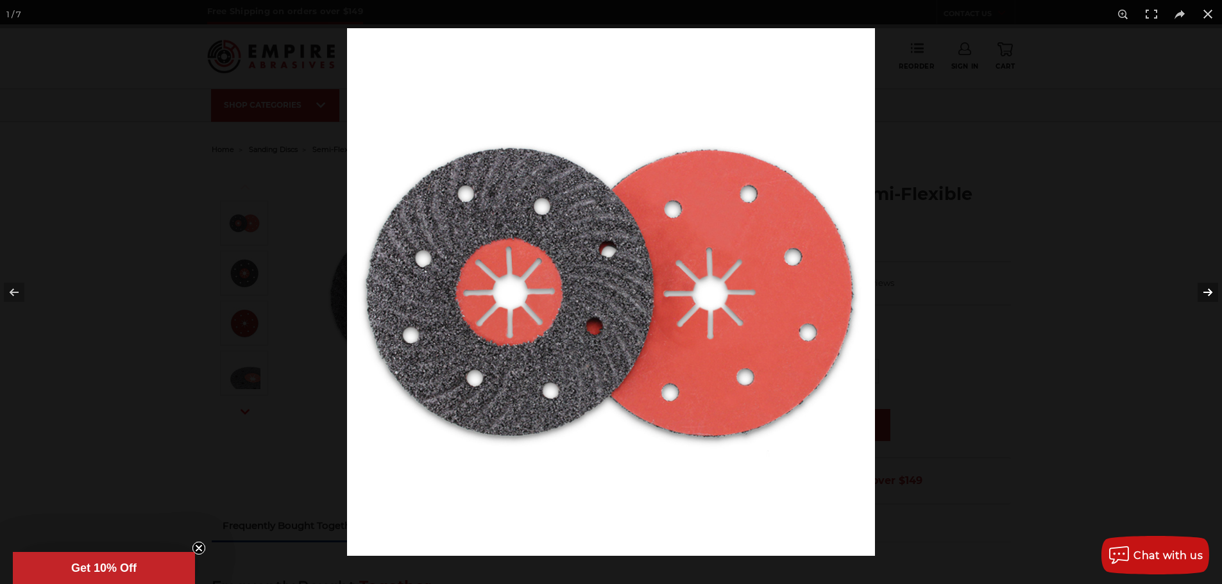
click at [1211, 295] on button at bounding box center [1199, 292] width 45 height 64
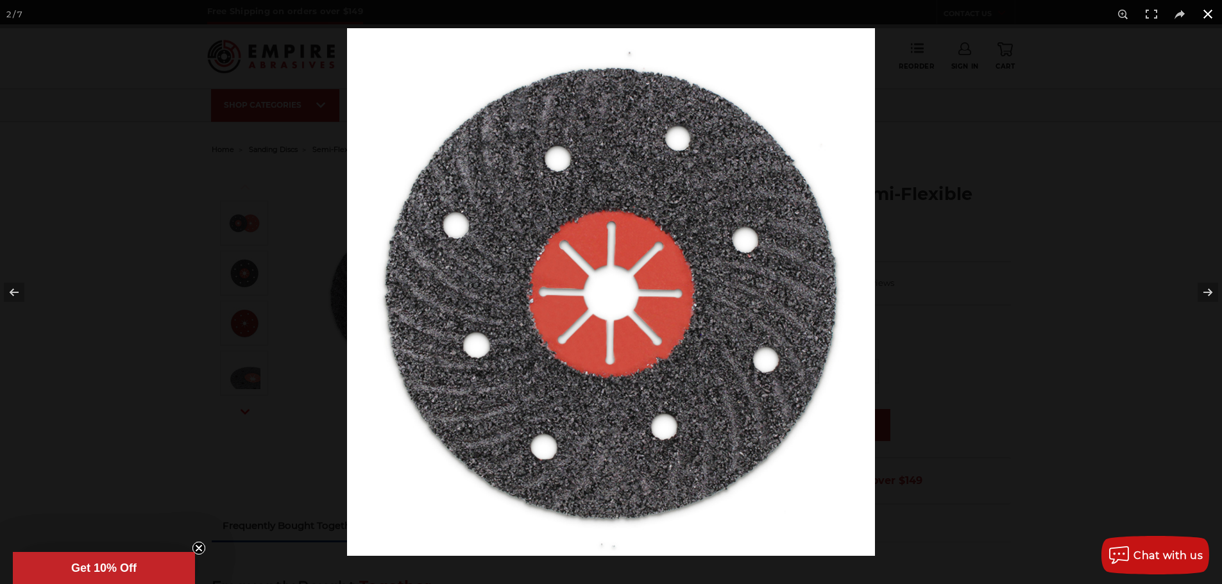
click at [1211, 17] on button at bounding box center [1208, 14] width 28 height 28
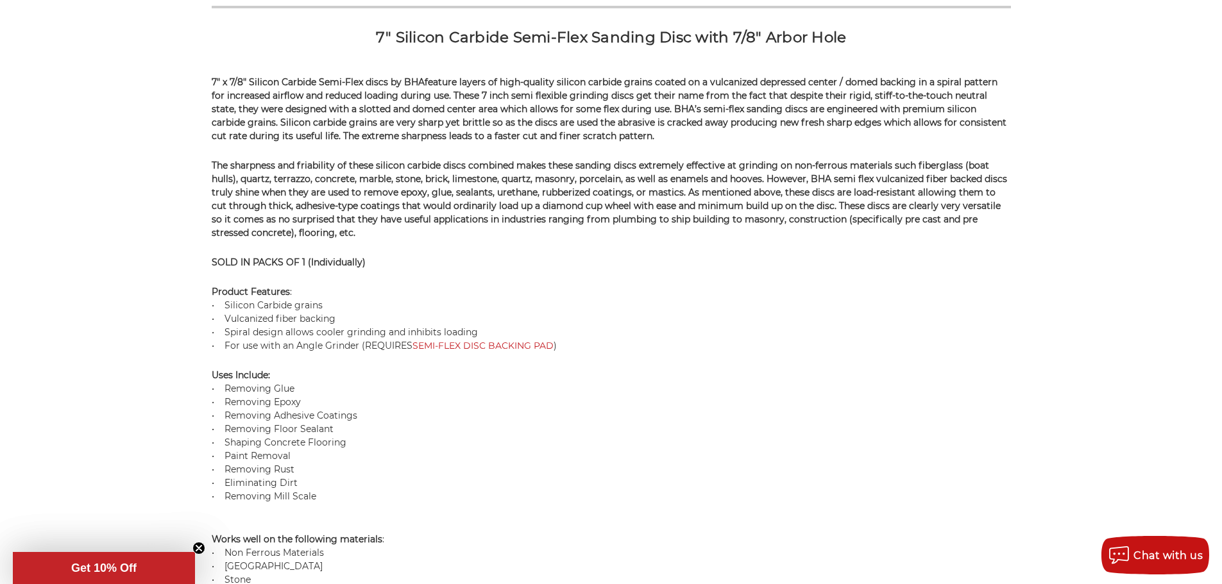
scroll to position [898, 0]
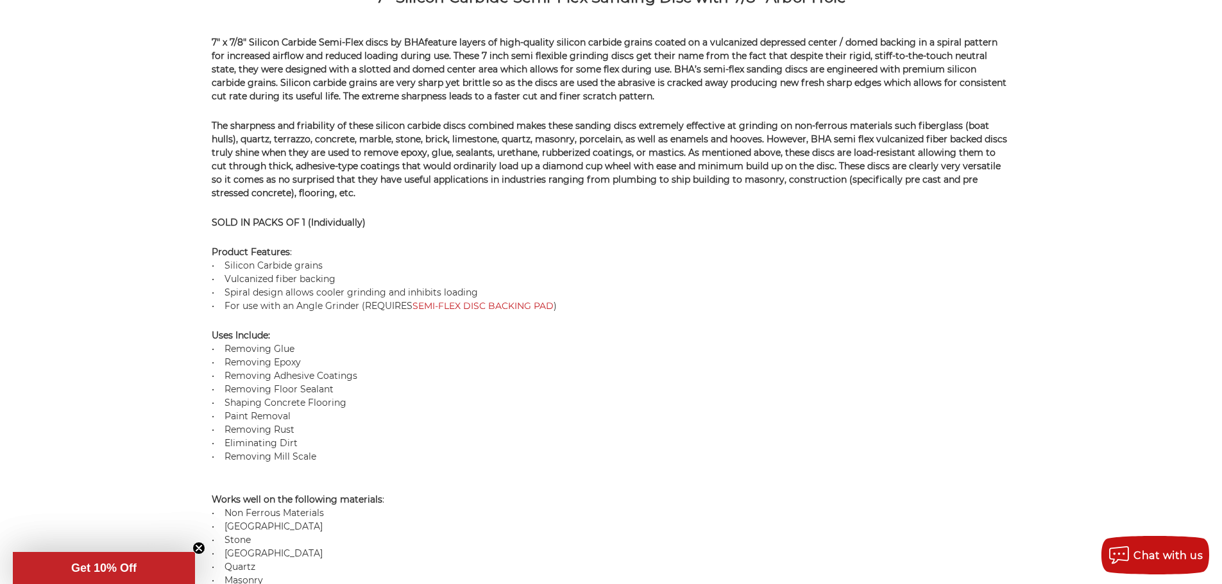
drag, startPoint x: 302, startPoint y: 348, endPoint x: 198, endPoint y: 328, distance: 105.9
click at [198, 328] on div "home sanding discs semi-flexible discs 7” x 7/8” silicon carbide semi-flexible …" at bounding box center [611, 588] width 907 height 2693
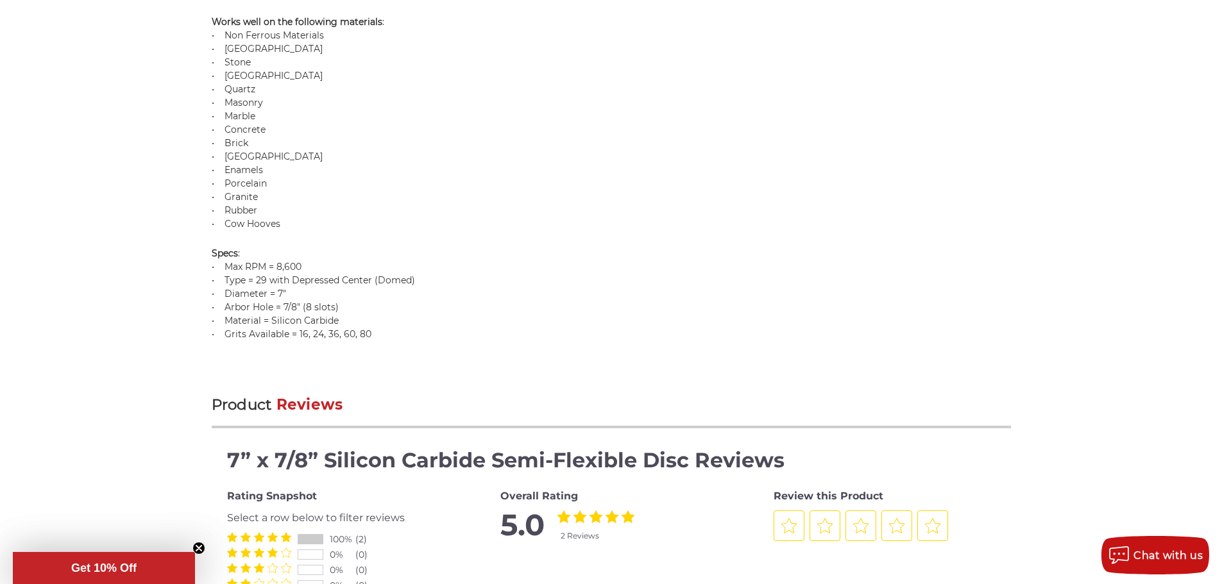
scroll to position [1411, 0]
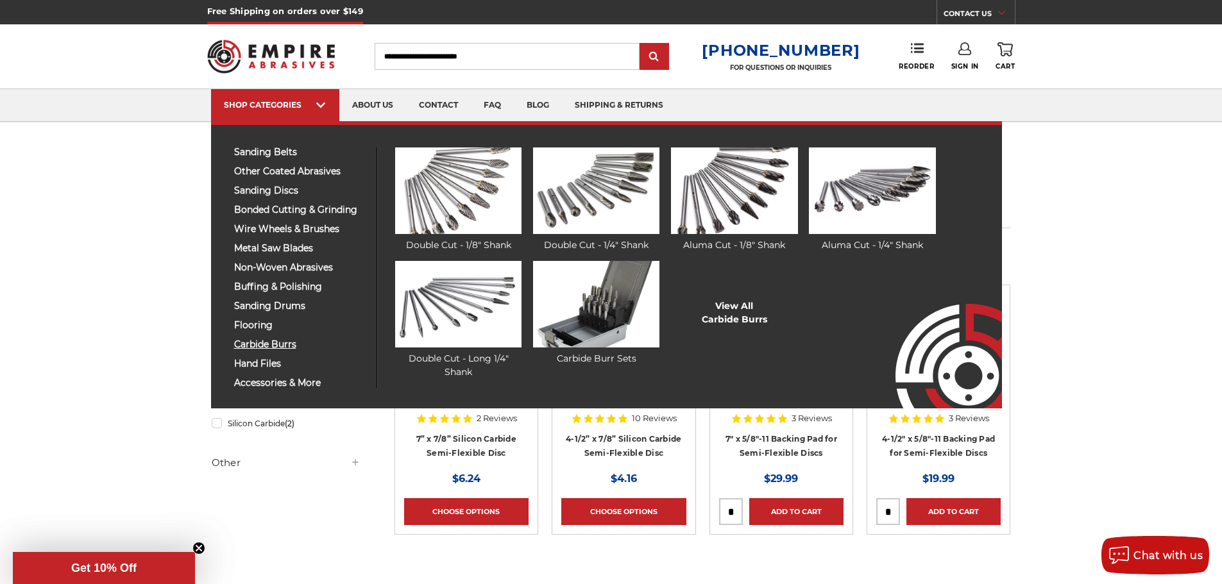
click at [253, 348] on span "carbide burrs" at bounding box center [300, 345] width 133 height 10
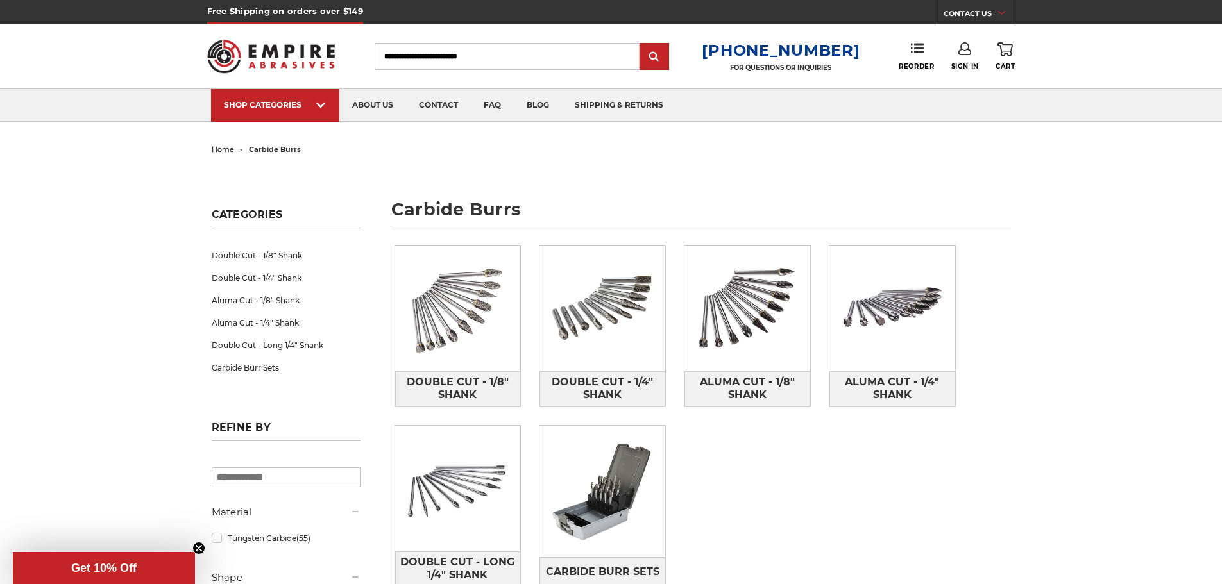
scroll to position [128, 0]
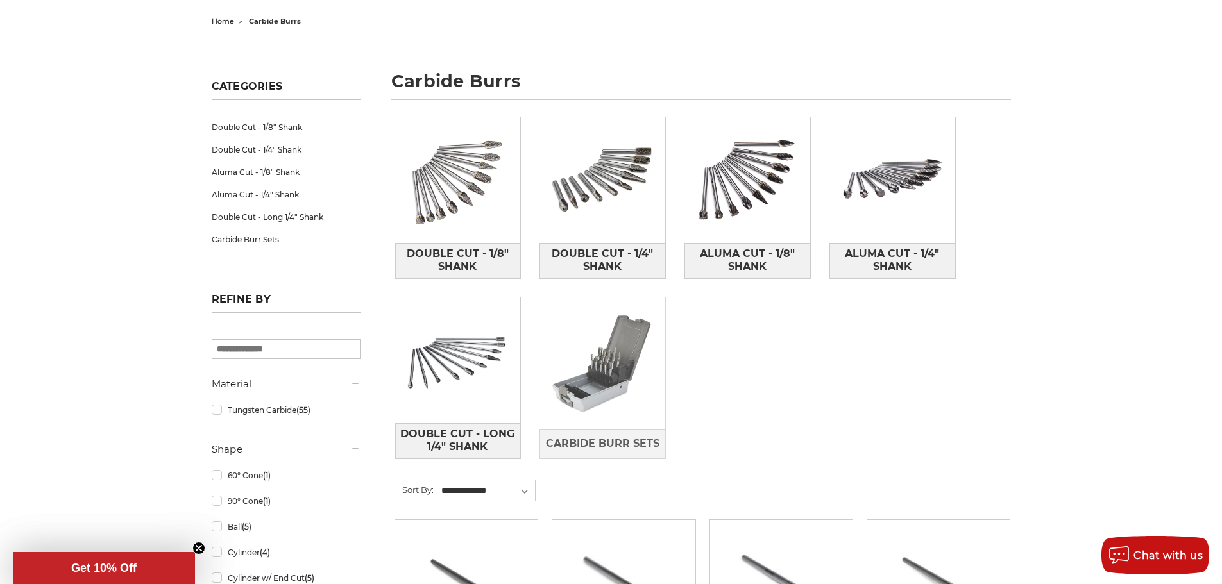
click at [622, 375] on img at bounding box center [603, 364] width 126 height 126
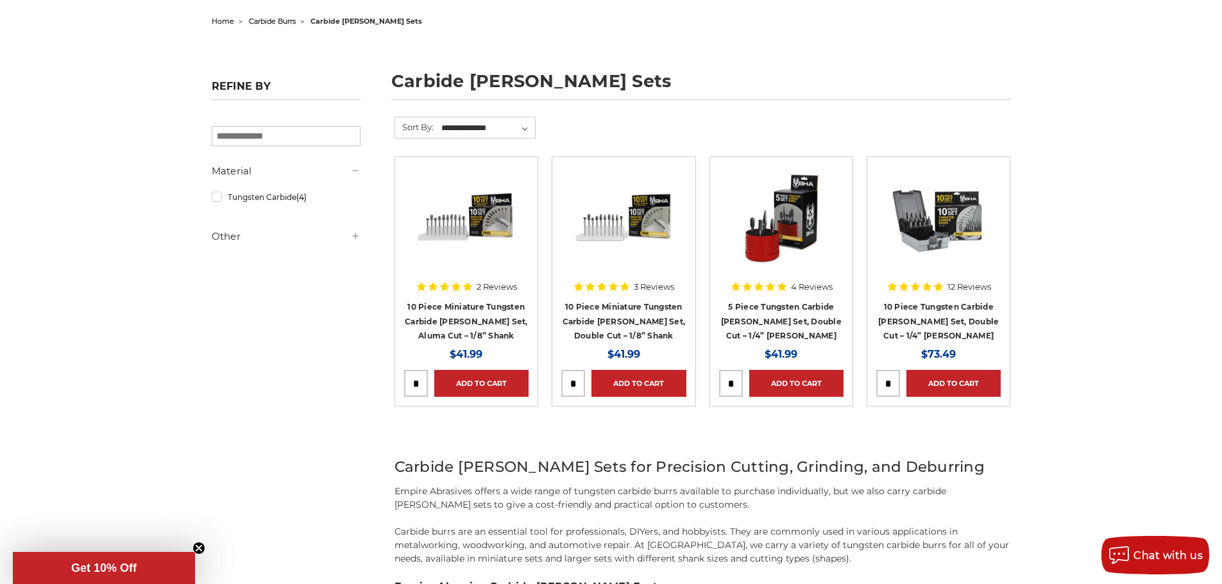
click at [937, 225] on img at bounding box center [938, 217] width 103 height 103
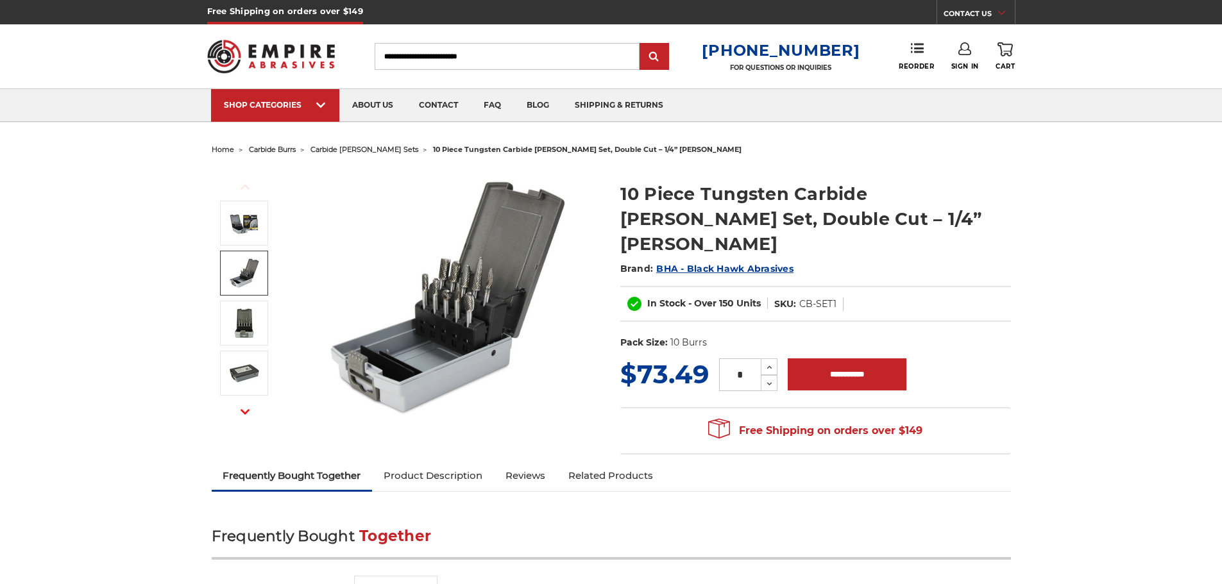
click at [241, 282] on img at bounding box center [244, 273] width 32 height 32
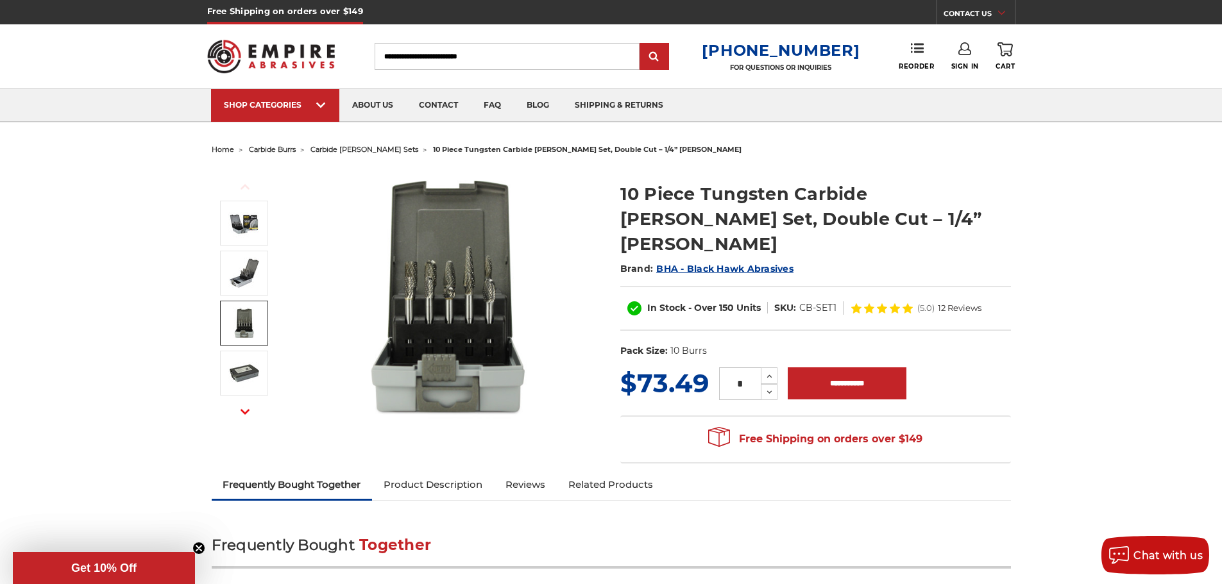
click at [246, 319] on img at bounding box center [244, 323] width 32 height 32
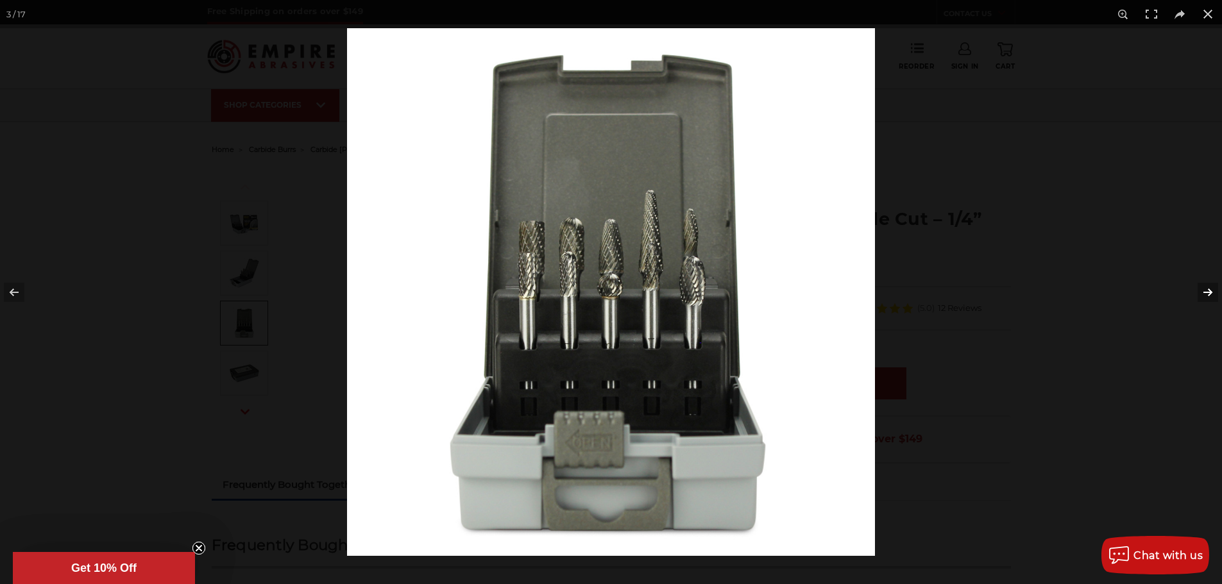
click at [1209, 291] on button at bounding box center [1199, 292] width 45 height 64
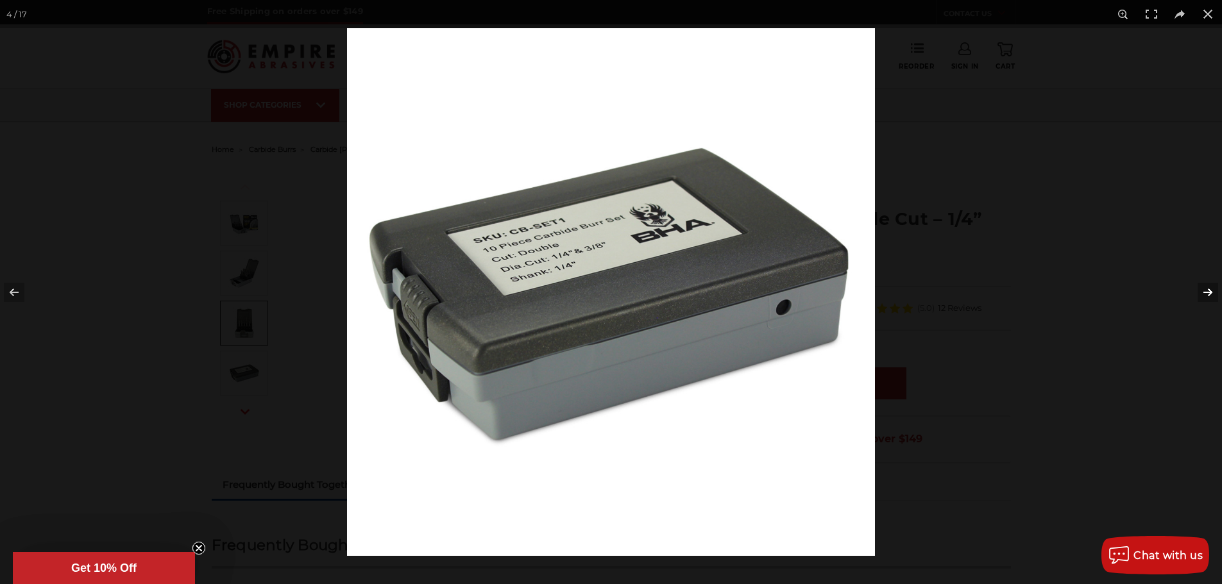
click at [1209, 291] on button at bounding box center [1199, 292] width 45 height 64
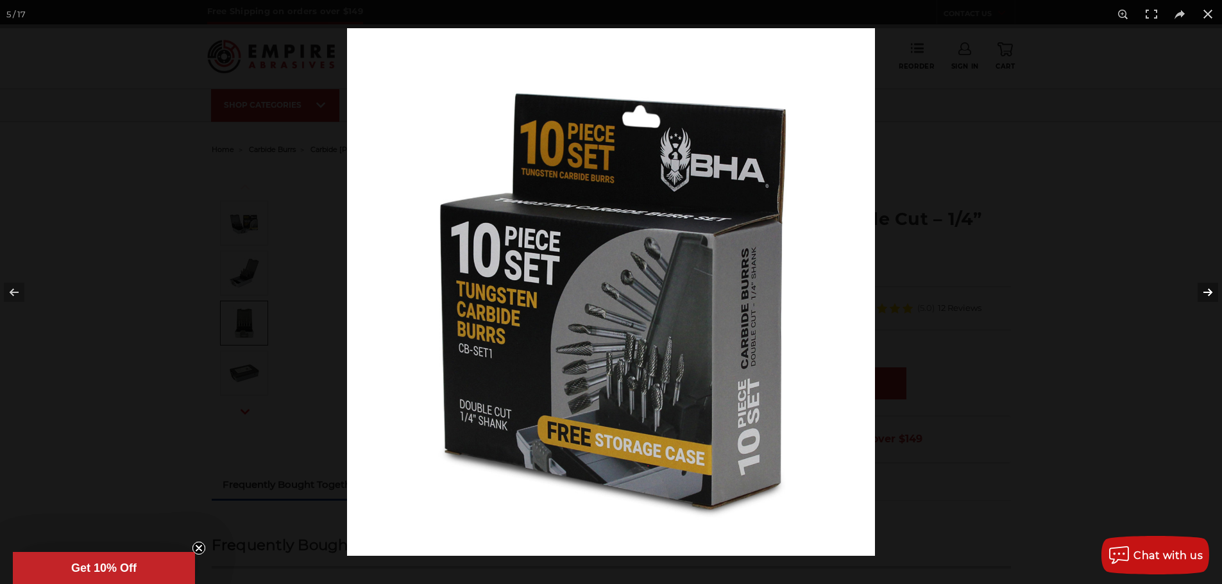
click at [1209, 291] on button at bounding box center [1199, 292] width 45 height 64
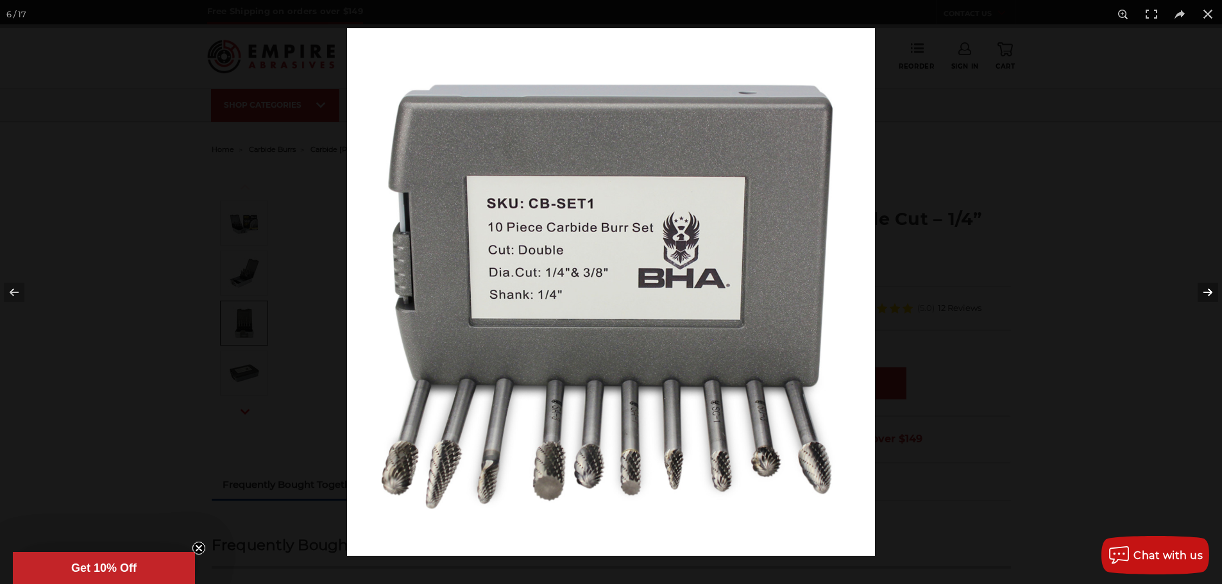
click at [1209, 291] on button at bounding box center [1199, 292] width 45 height 64
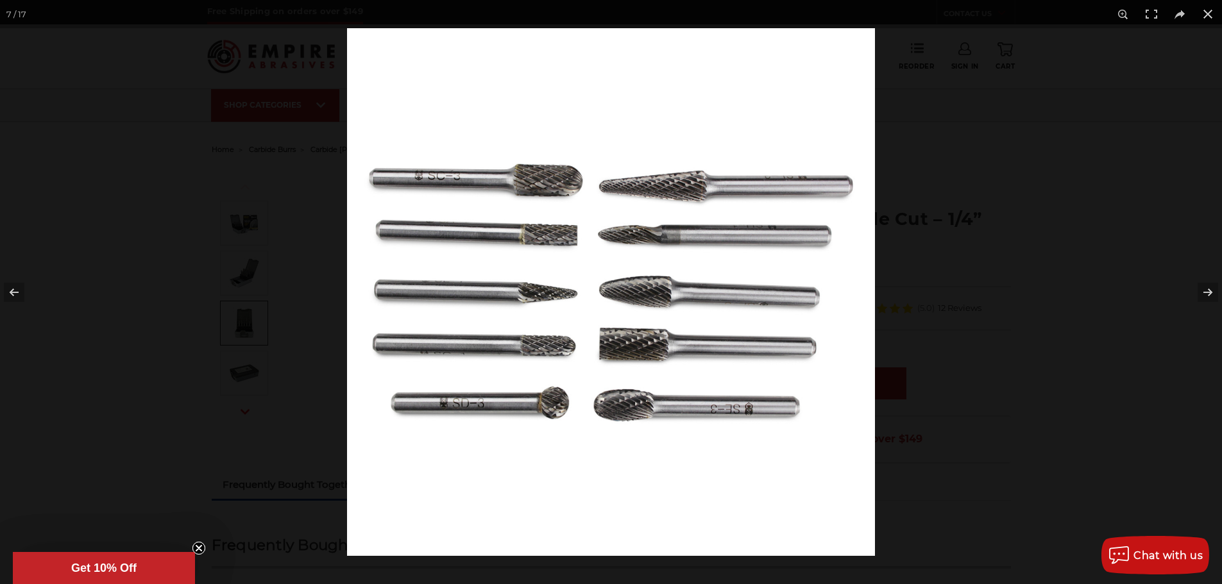
click at [607, 339] on img at bounding box center [611, 292] width 528 height 528
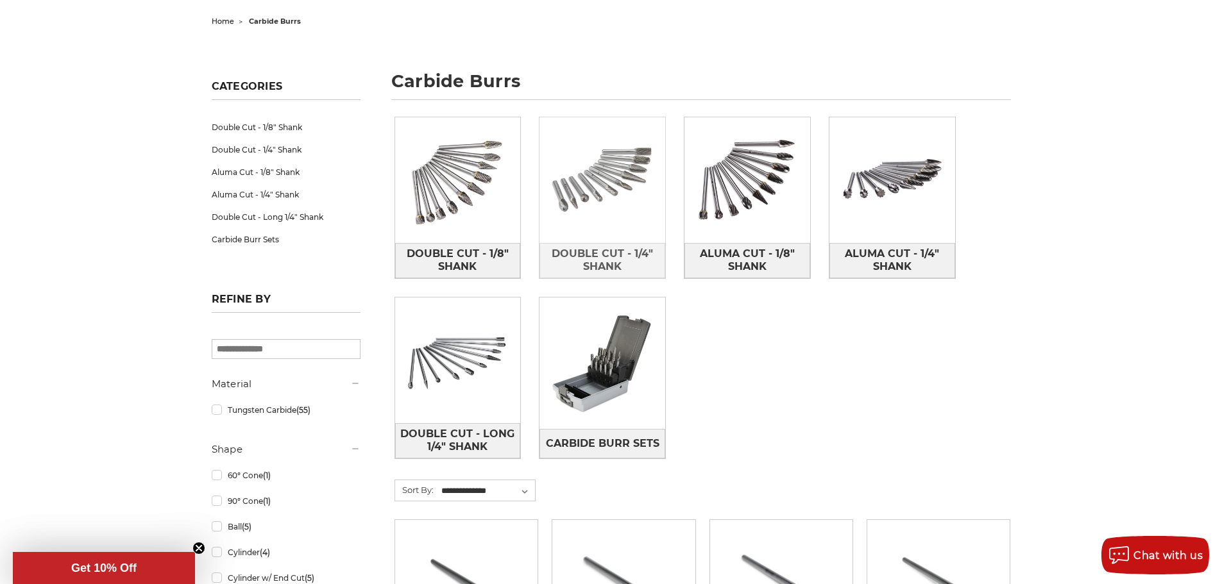
click at [613, 183] on img at bounding box center [603, 180] width 126 height 126
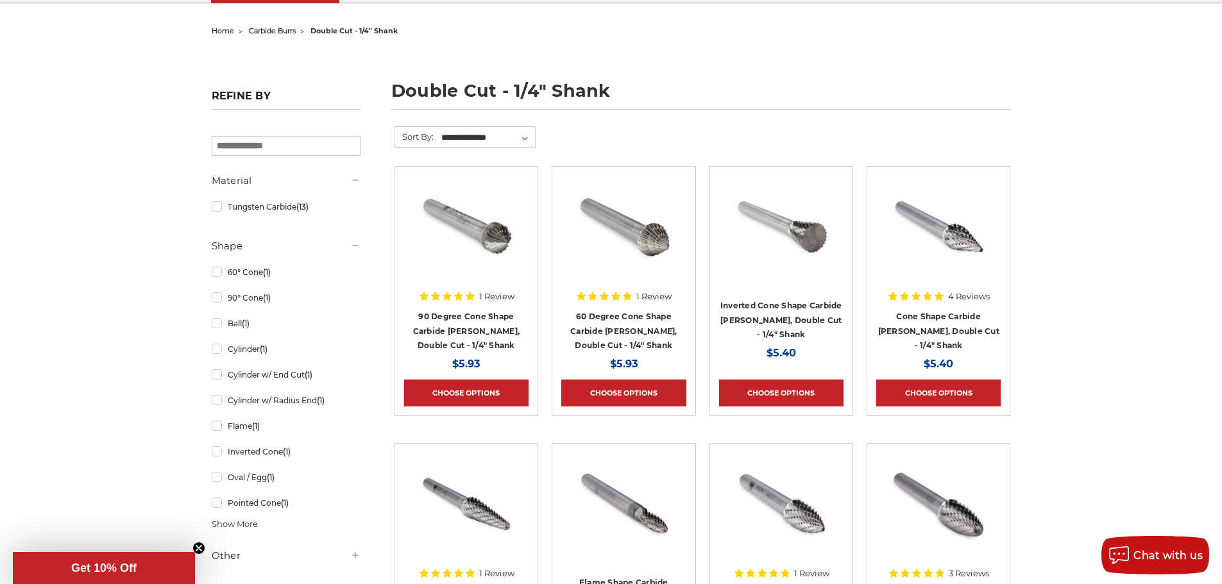
scroll to position [128, 0]
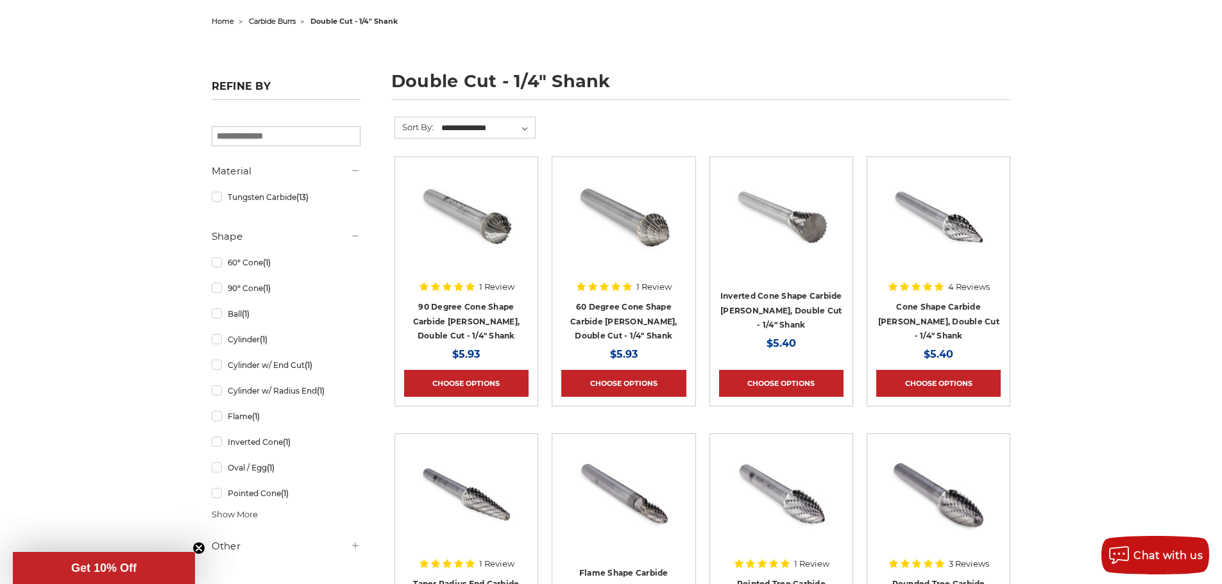
click at [497, 223] on img at bounding box center [466, 217] width 103 height 103
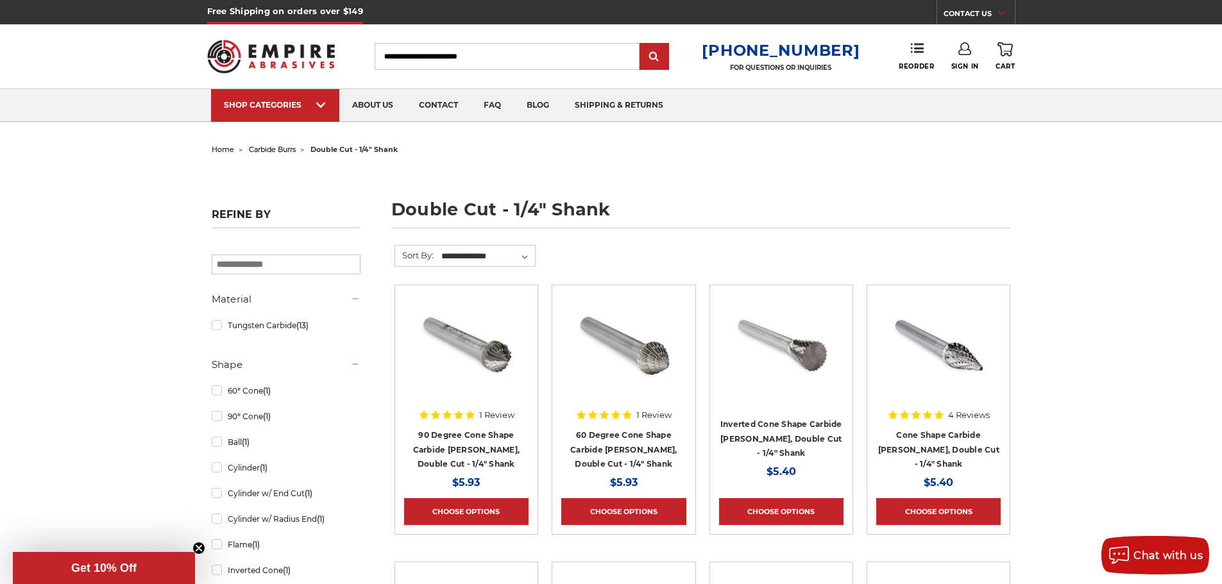
scroll to position [257, 0]
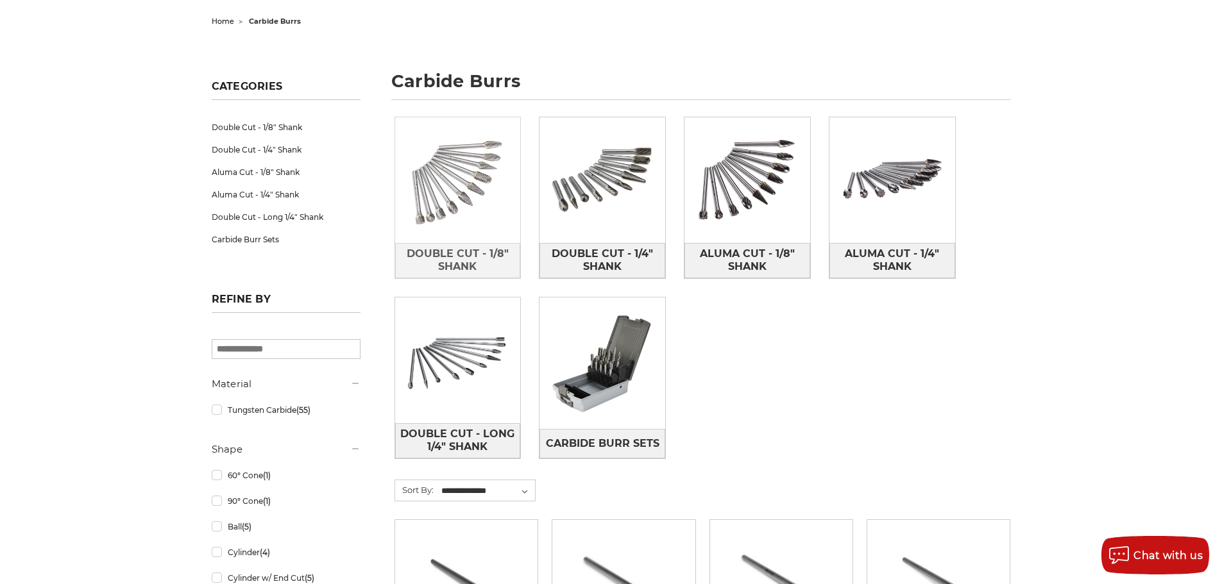
click at [482, 191] on img at bounding box center [458, 180] width 126 height 126
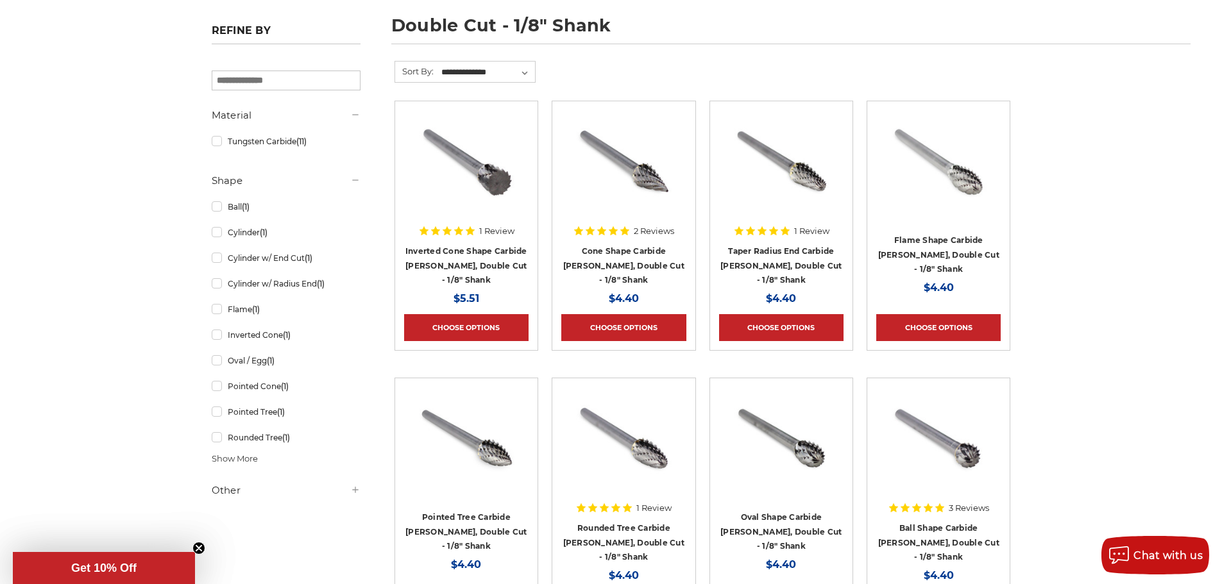
scroll to position [192, 0]
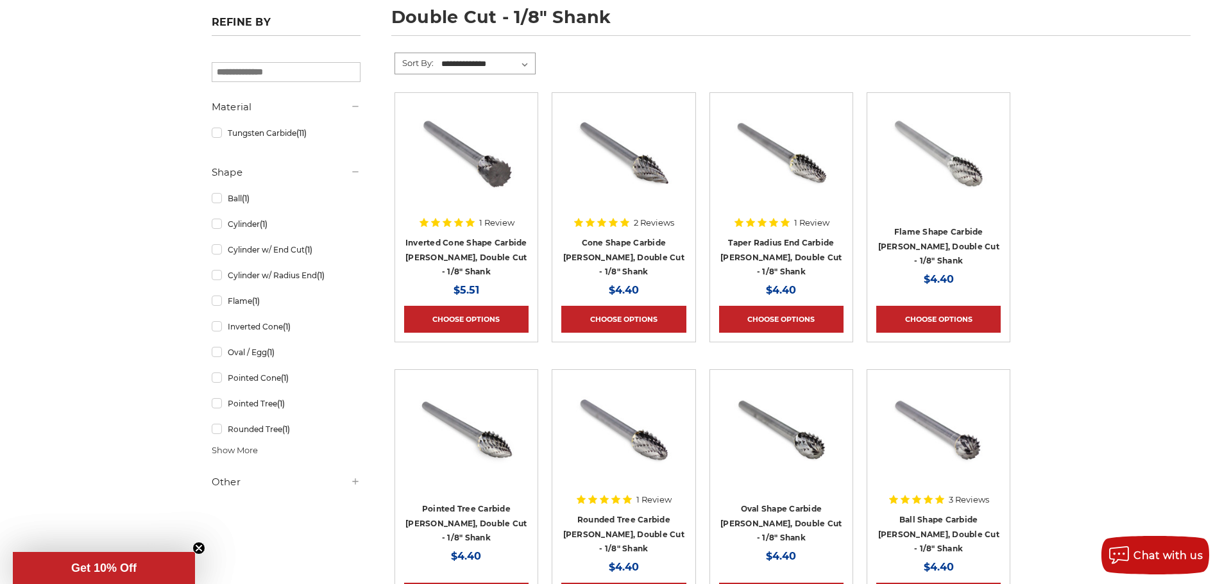
click at [530, 63] on select "**********" at bounding box center [487, 64] width 96 height 19
select select "********"
click at [439, 55] on select "**********" at bounding box center [487, 64] width 96 height 19
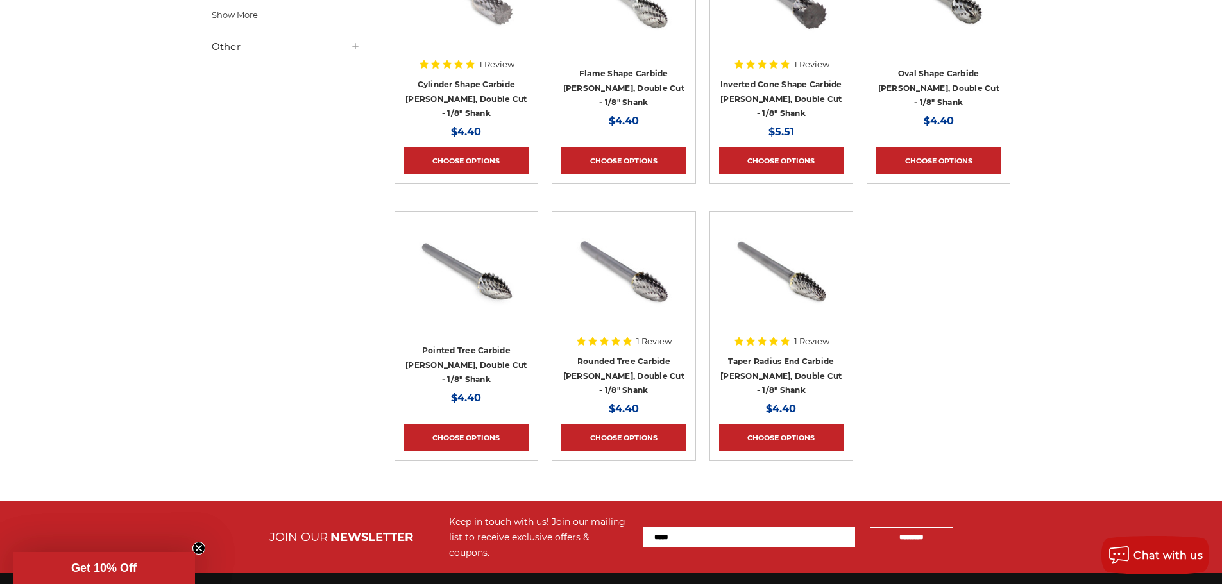
scroll to position [706, 0]
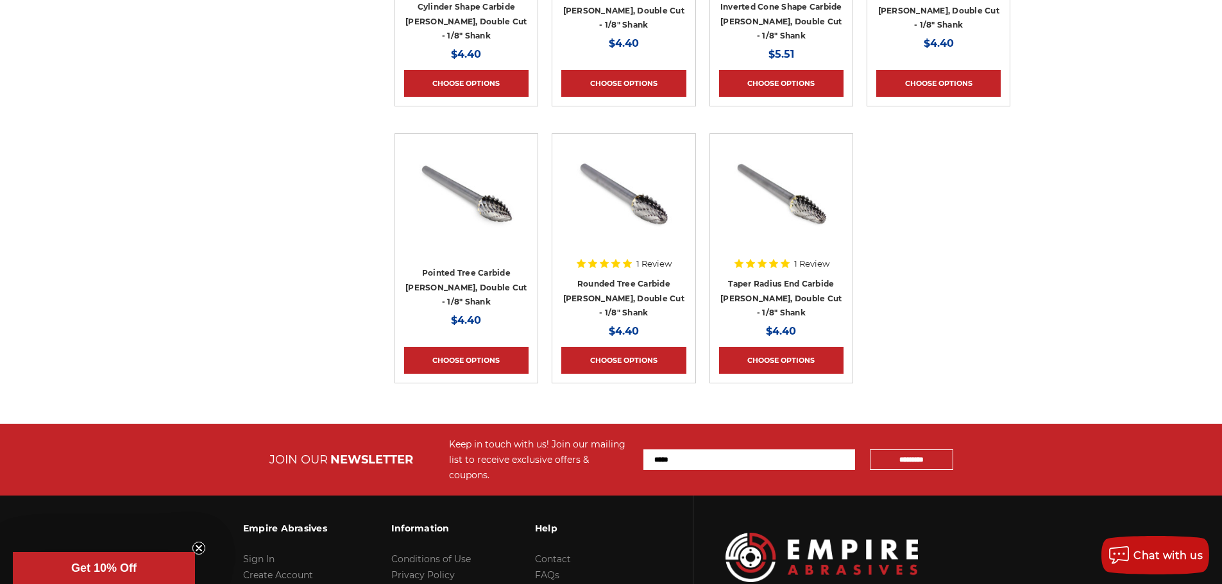
click at [801, 191] on img at bounding box center [781, 194] width 103 height 103
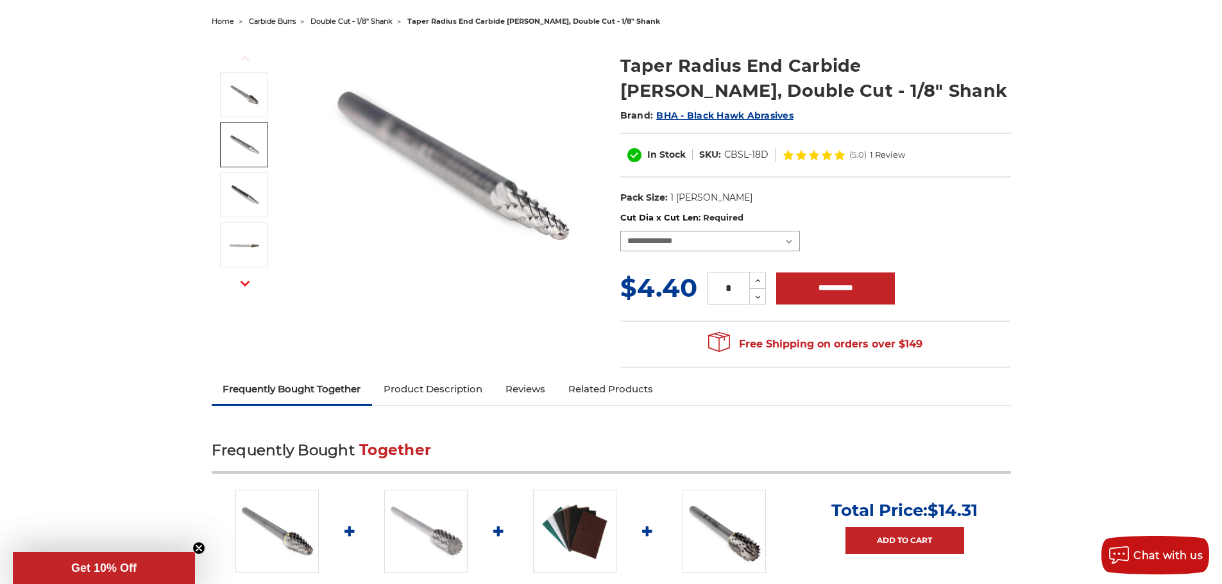
click at [671, 236] on select "**********" at bounding box center [710, 241] width 180 height 21
select select "****"
click at [620, 231] on select "**********" at bounding box center [710, 241] width 180 height 21
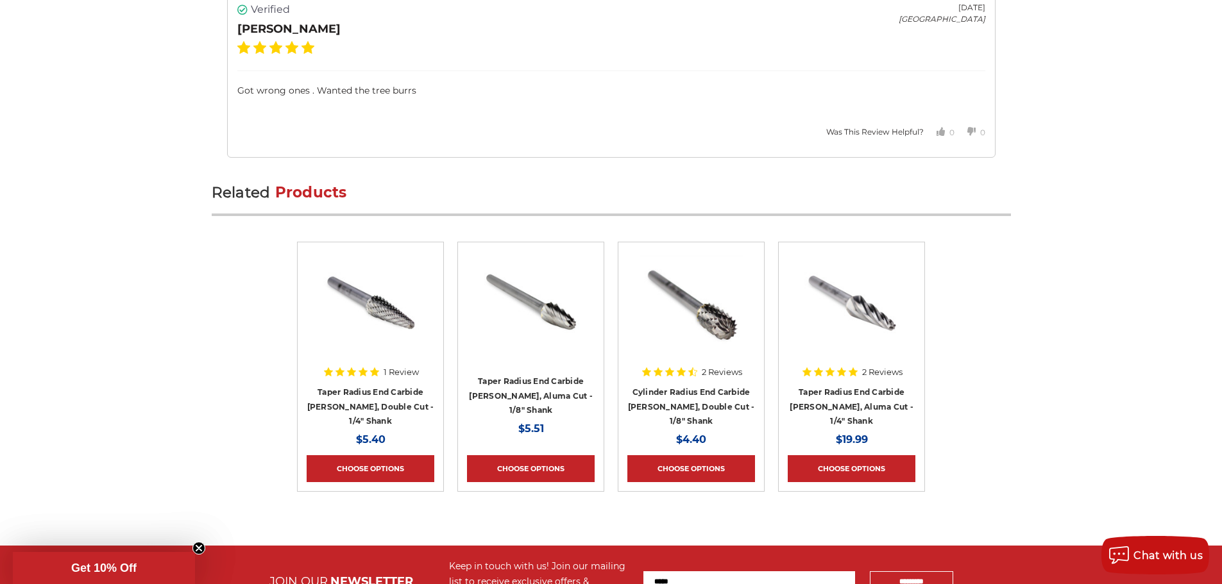
scroll to position [2181, 0]
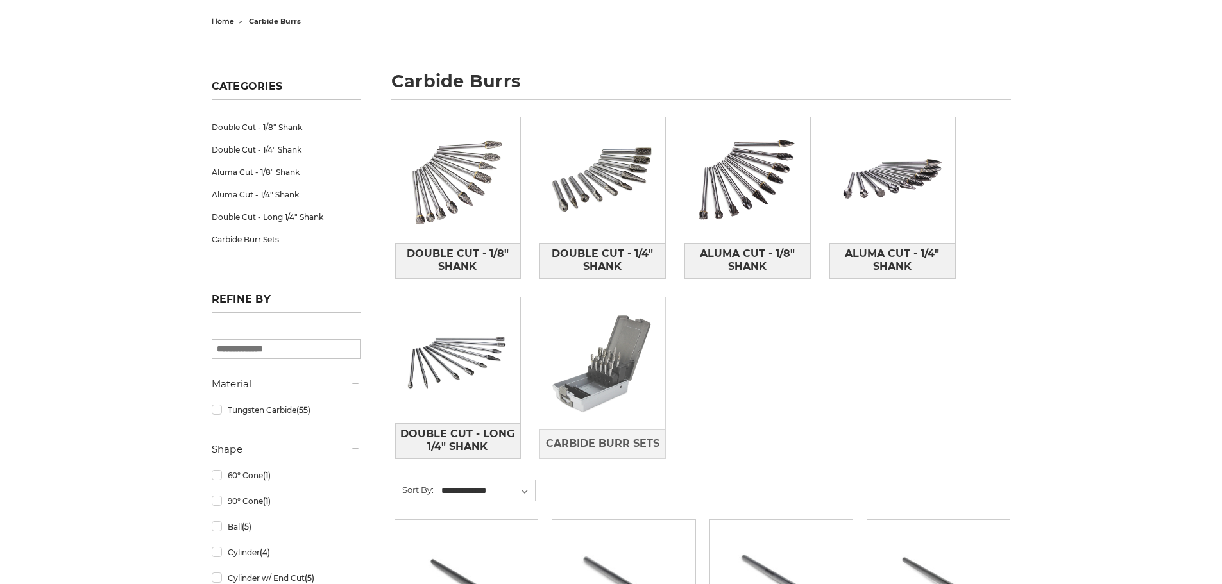
scroll to position [128, 0]
click at [602, 346] on img at bounding box center [603, 364] width 126 height 126
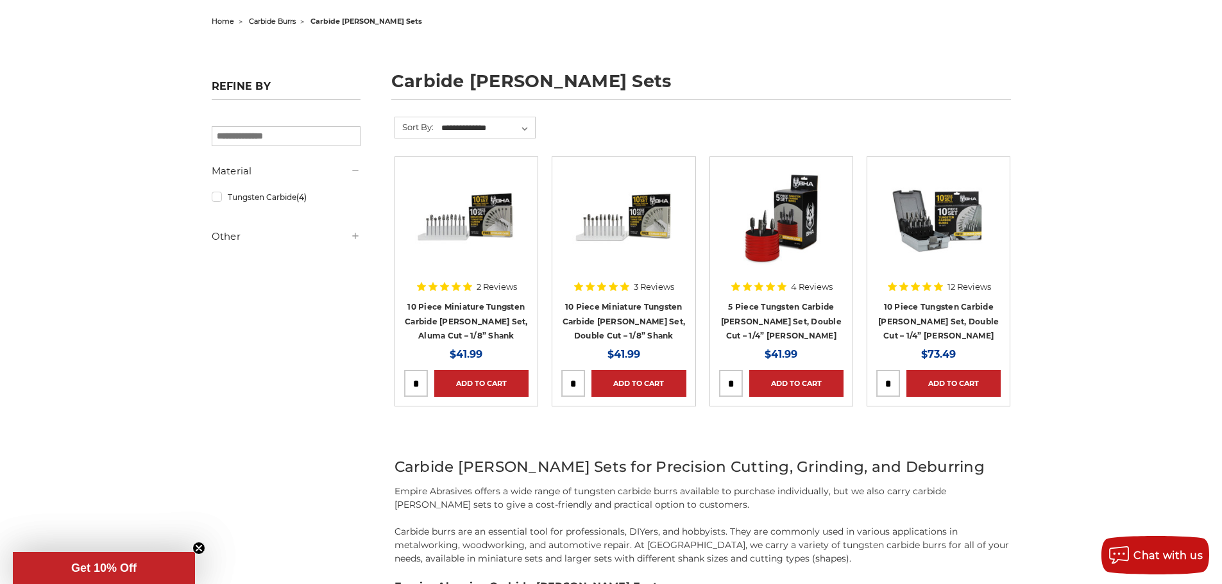
click at [940, 226] on img at bounding box center [938, 217] width 103 height 103
